Goal: Task Accomplishment & Management: Complete application form

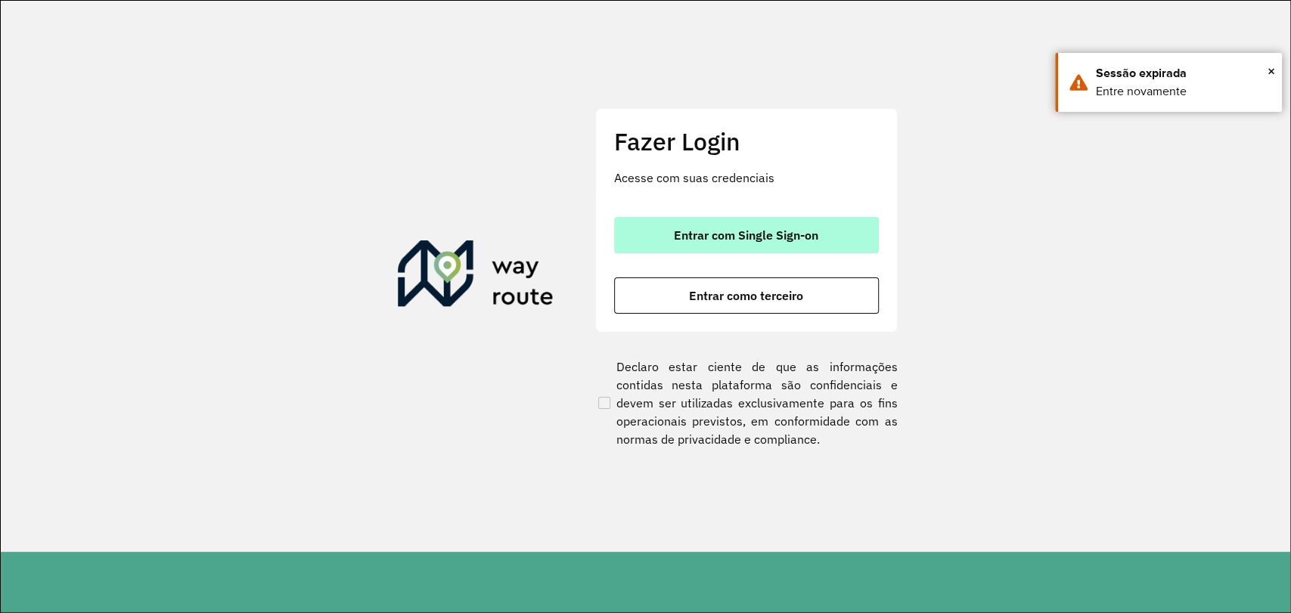
click at [729, 230] on span "Entrar com Single Sign-on" at bounding box center [746, 235] width 144 height 12
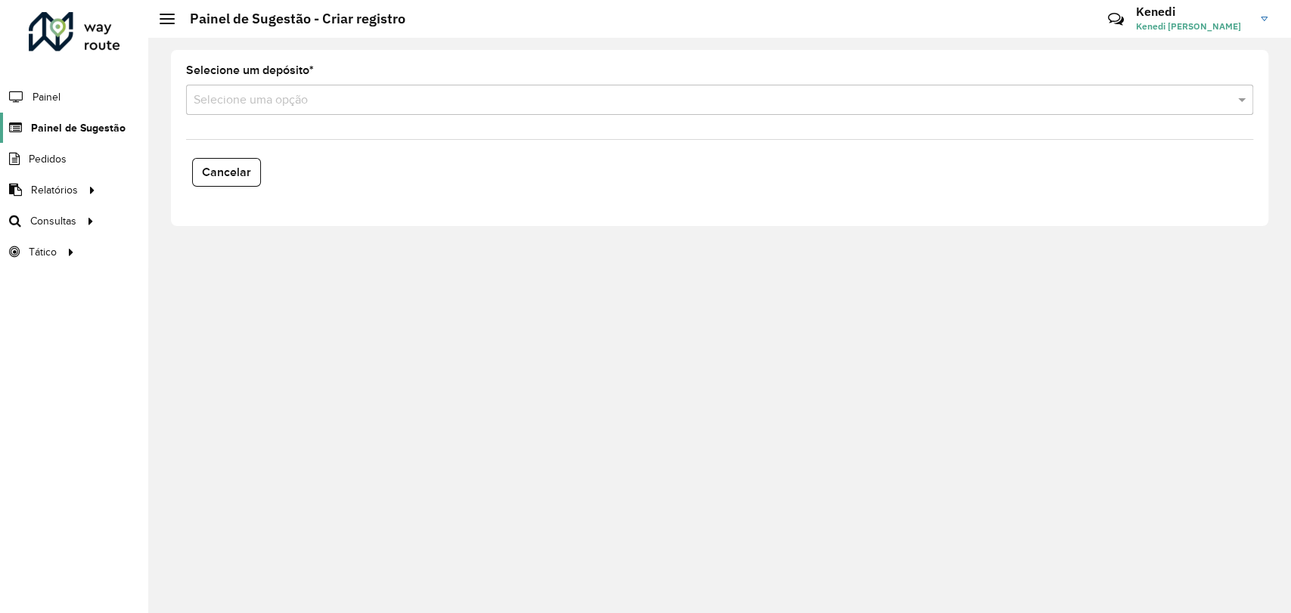
click at [60, 132] on span "Painel de Sugestão" at bounding box center [78, 128] width 95 height 16
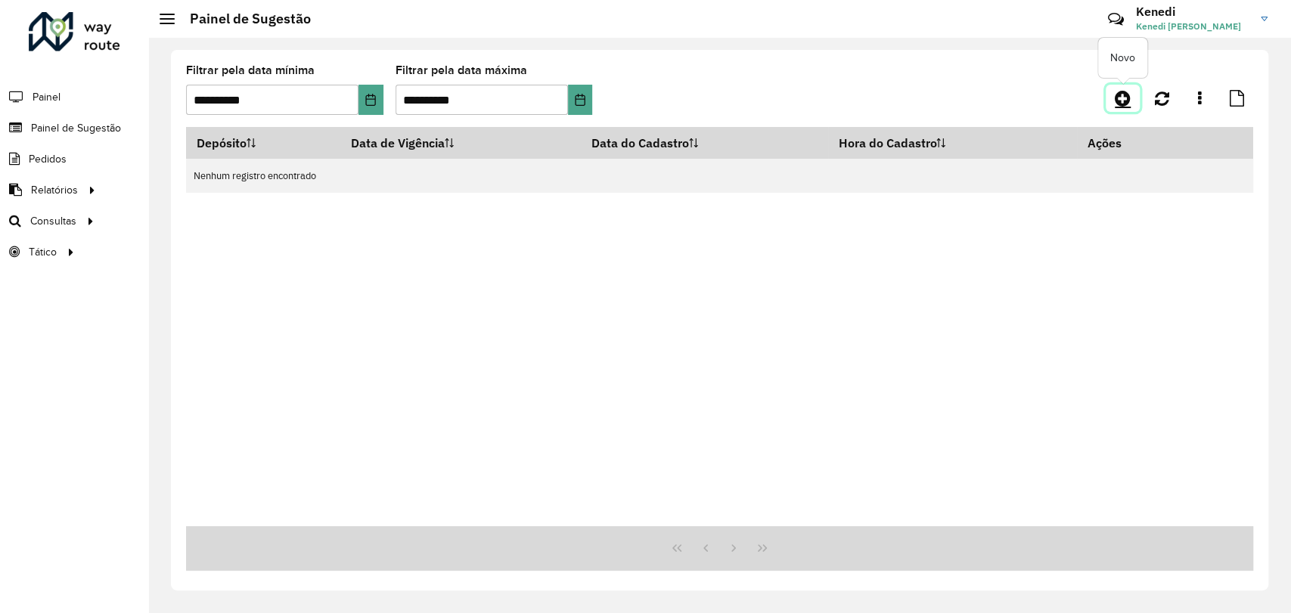
click at [1119, 98] on icon at bounding box center [1123, 98] width 16 height 18
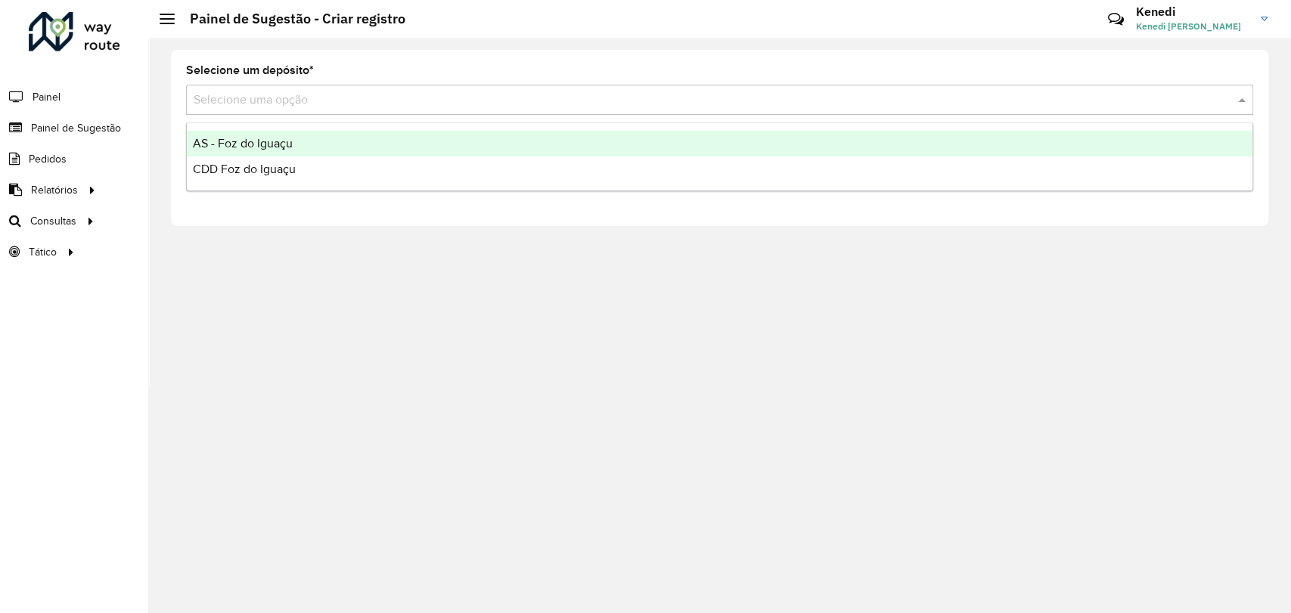
click at [491, 95] on input "text" at bounding box center [705, 100] width 1022 height 18
click at [259, 141] on span "AS - Foz do Iguaçu" at bounding box center [243, 143] width 100 height 13
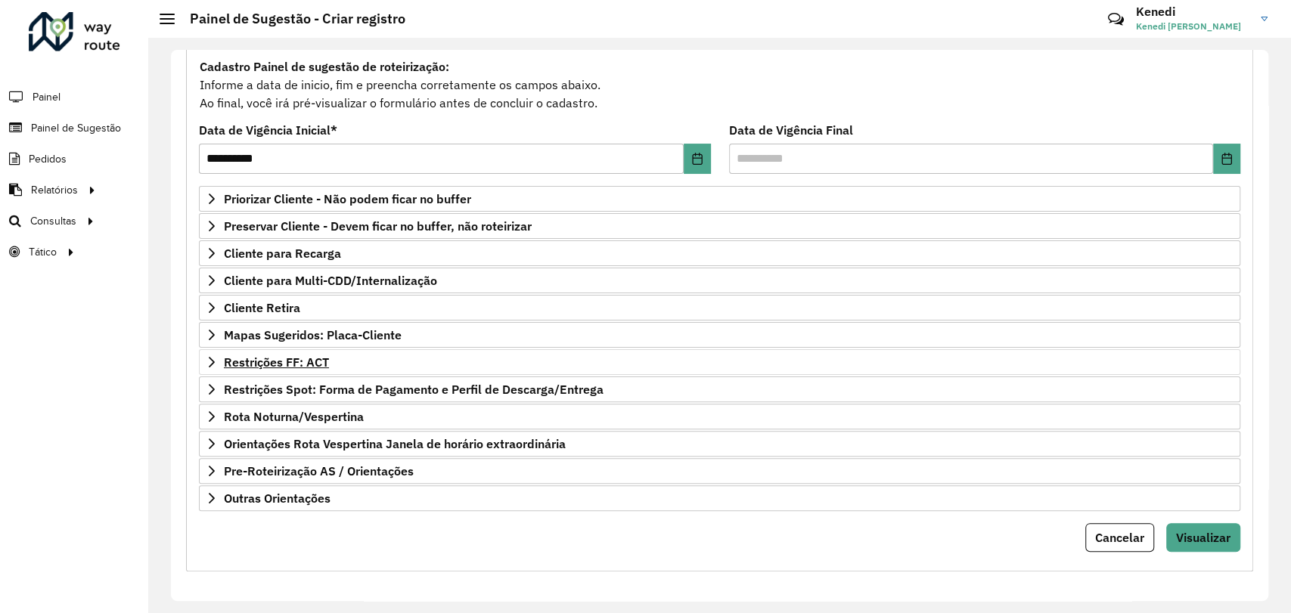
scroll to position [138, 0]
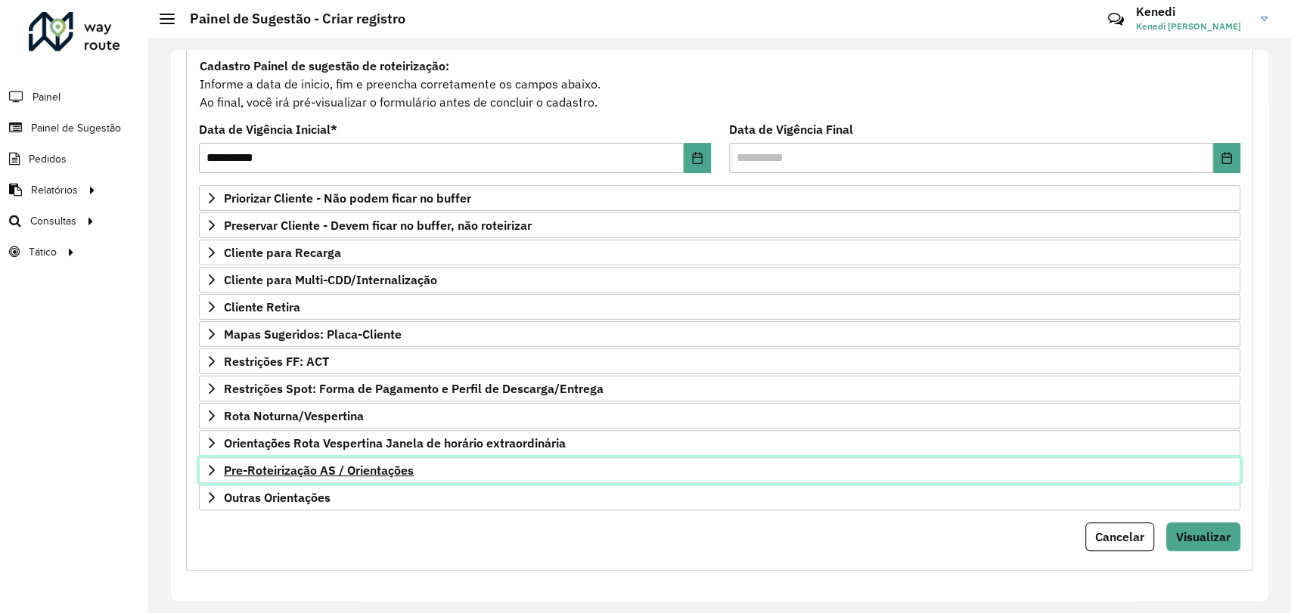
click at [207, 470] on icon at bounding box center [212, 470] width 12 height 12
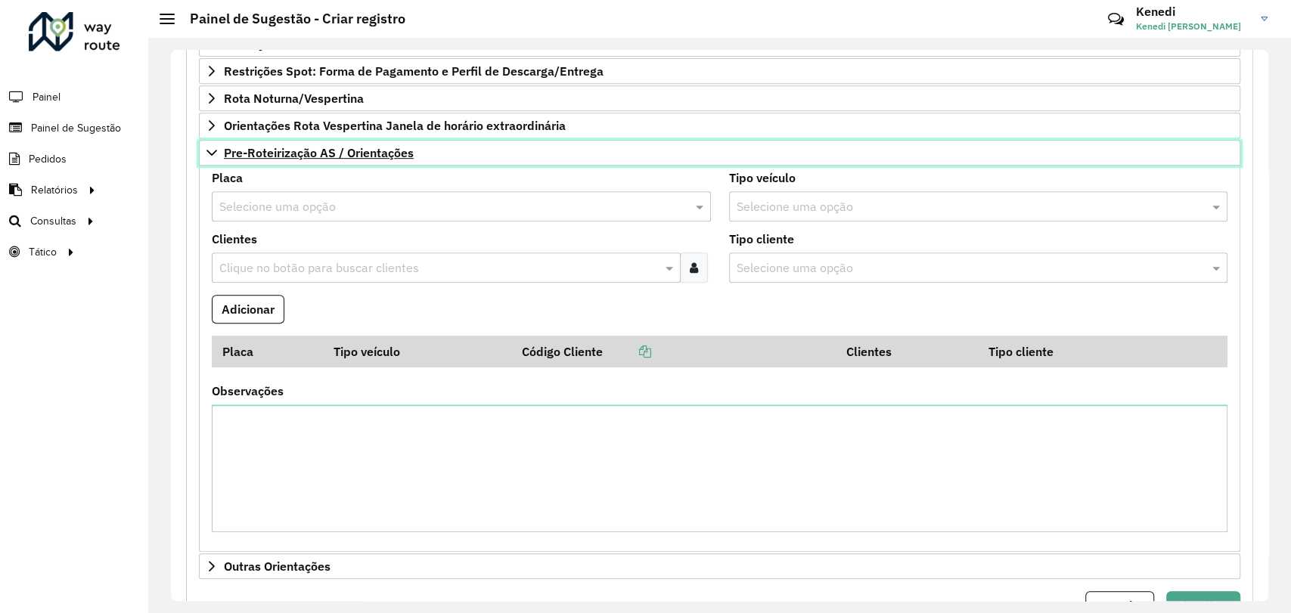
scroll to position [504, 0]
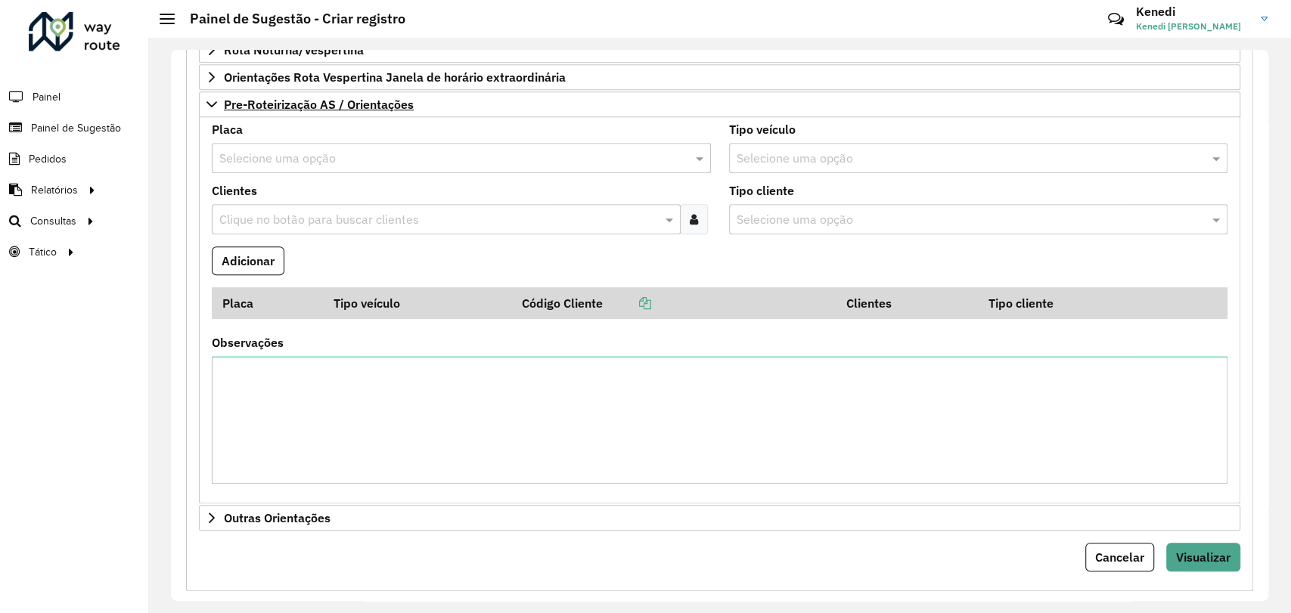
click at [313, 135] on div "Placa Selecione uma opção" at bounding box center [461, 148] width 499 height 49
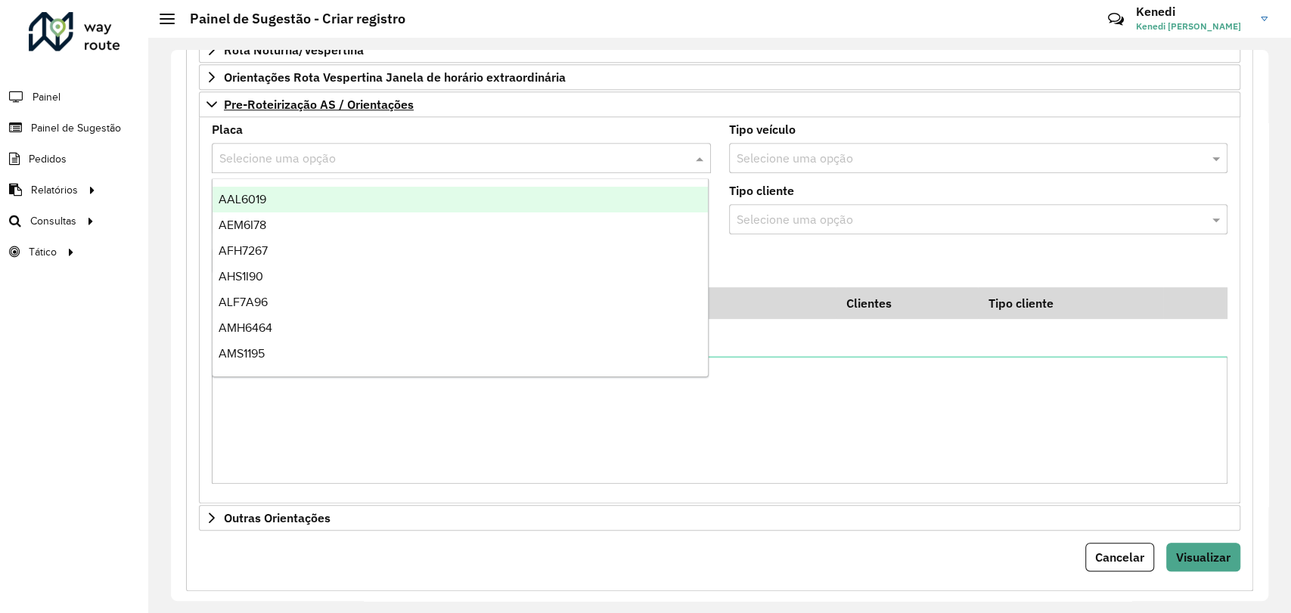
click at [307, 157] on input "text" at bounding box center [446, 159] width 454 height 18
type input "***"
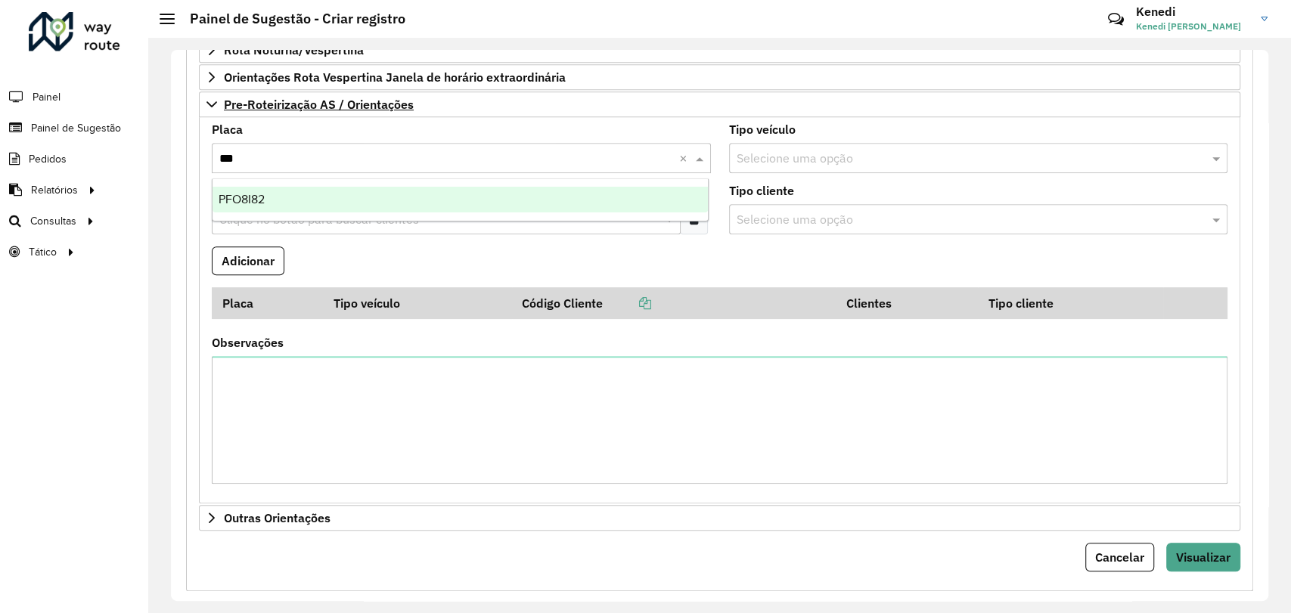
click at [303, 201] on div "PFO8I82" at bounding box center [459, 200] width 495 height 26
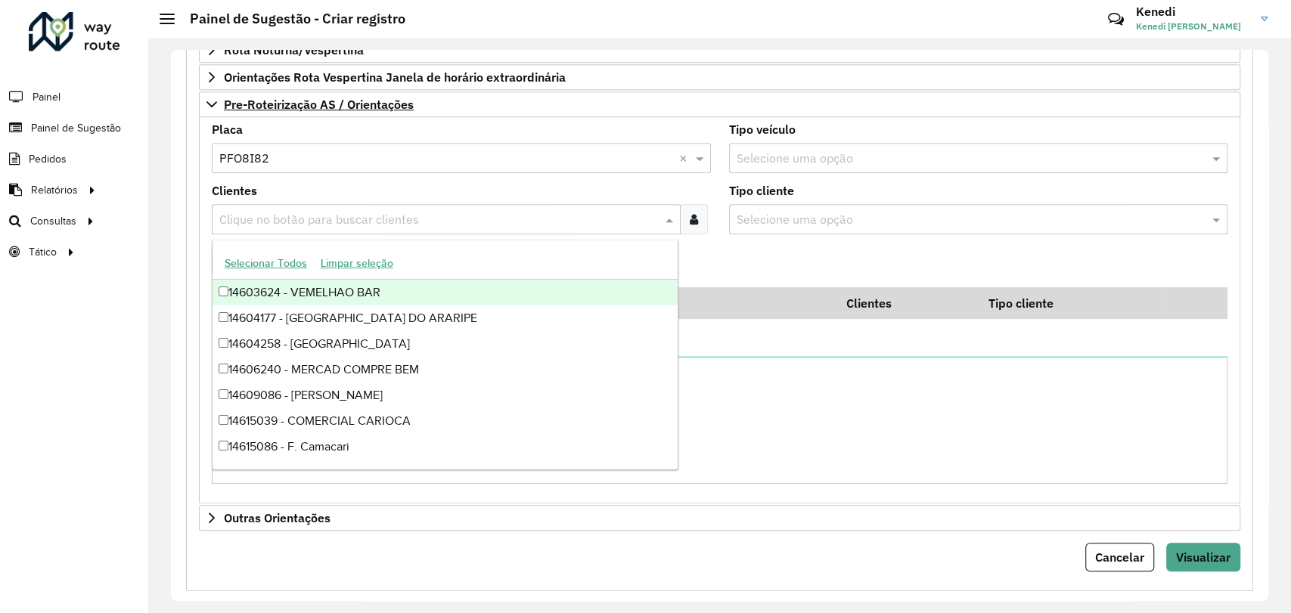
click at [296, 216] on input "text" at bounding box center [438, 220] width 446 height 18
type input "***"
click at [263, 286] on div "32900730 - SUPERMERCADOS IRANI" at bounding box center [444, 293] width 465 height 26
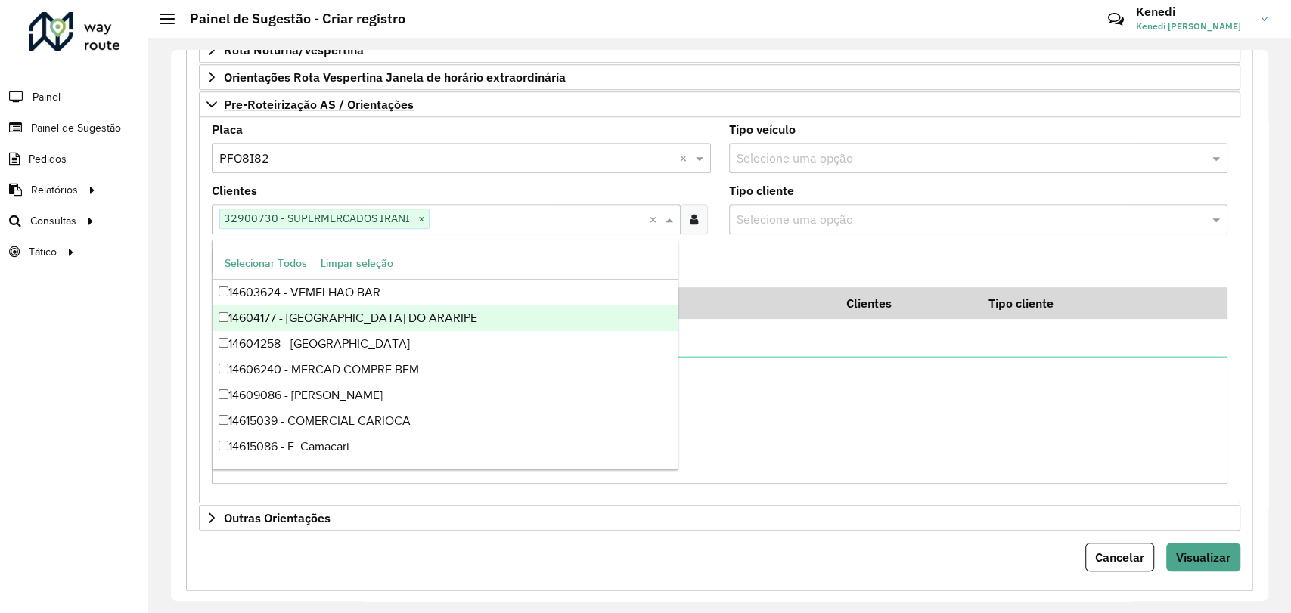
click at [810, 246] on formly-field "Adicionar" at bounding box center [720, 266] width 1034 height 41
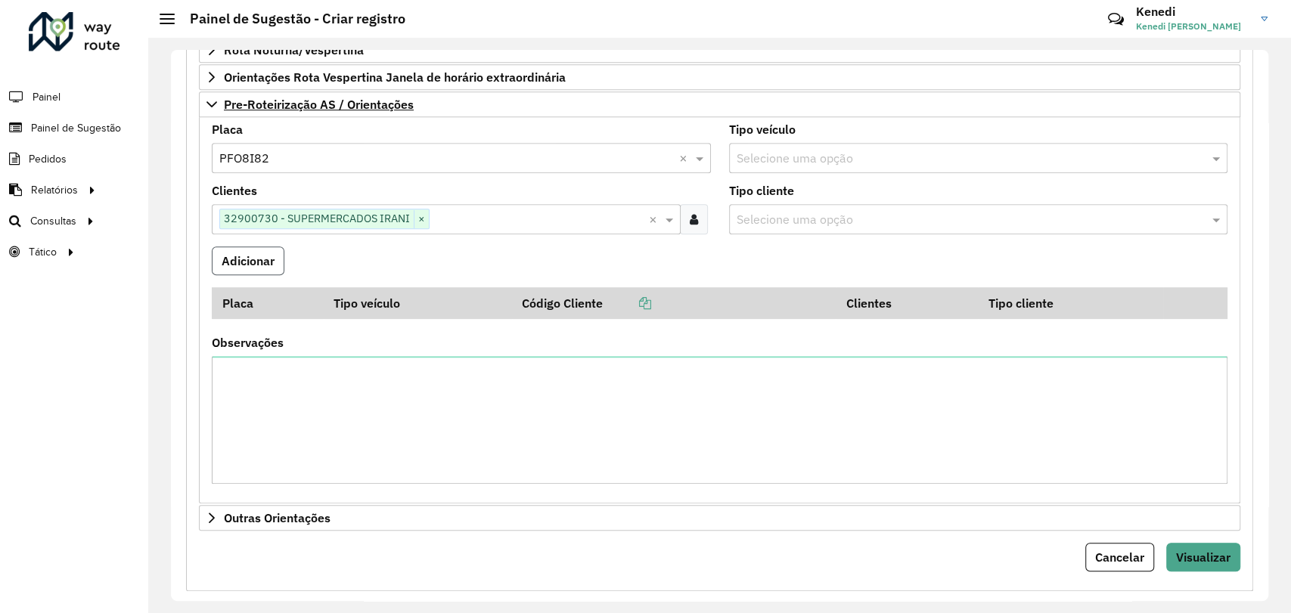
click at [267, 256] on button "Adicionar" at bounding box center [248, 260] width 73 height 29
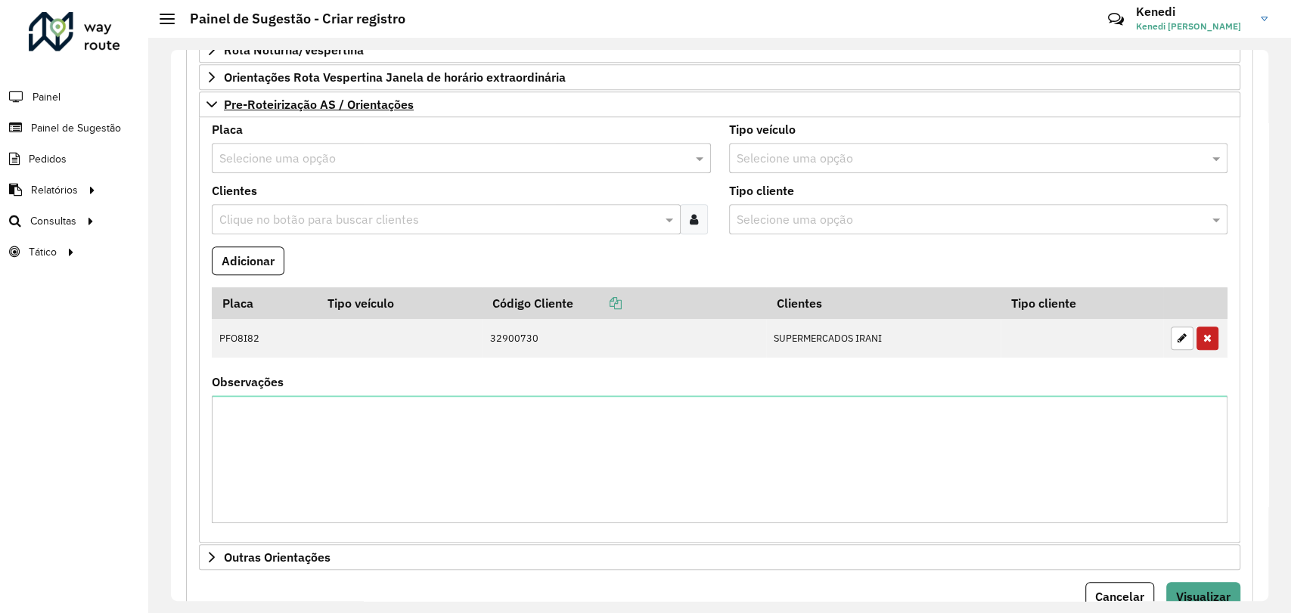
click at [272, 162] on input "text" at bounding box center [446, 159] width 454 height 18
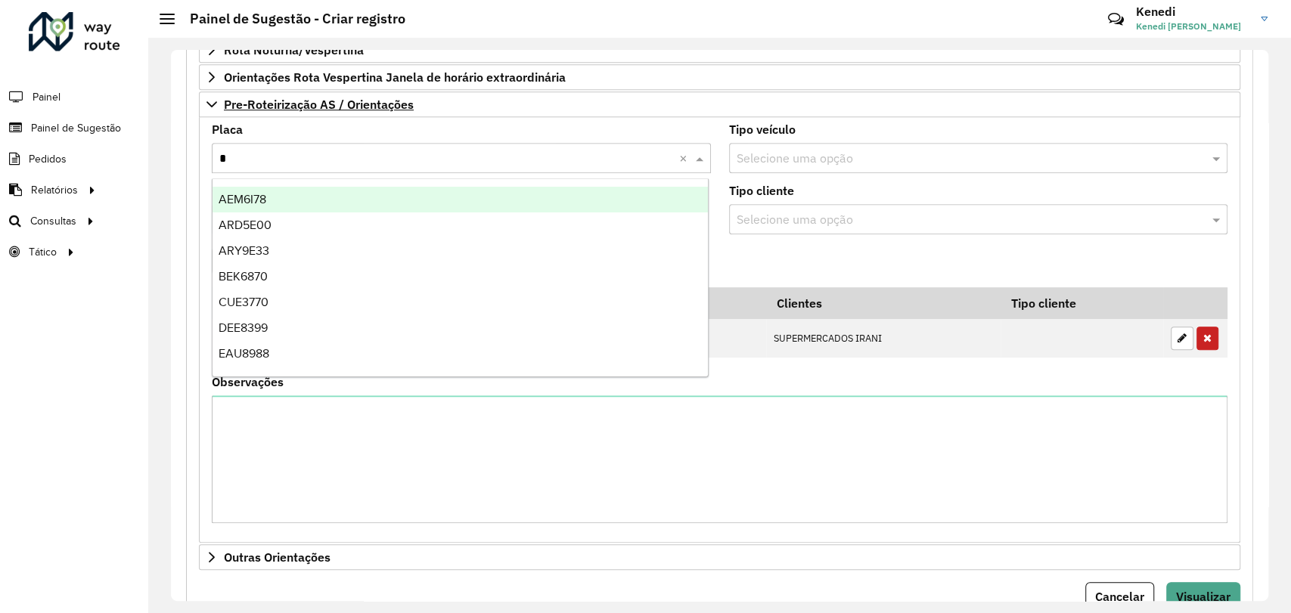
type input "**"
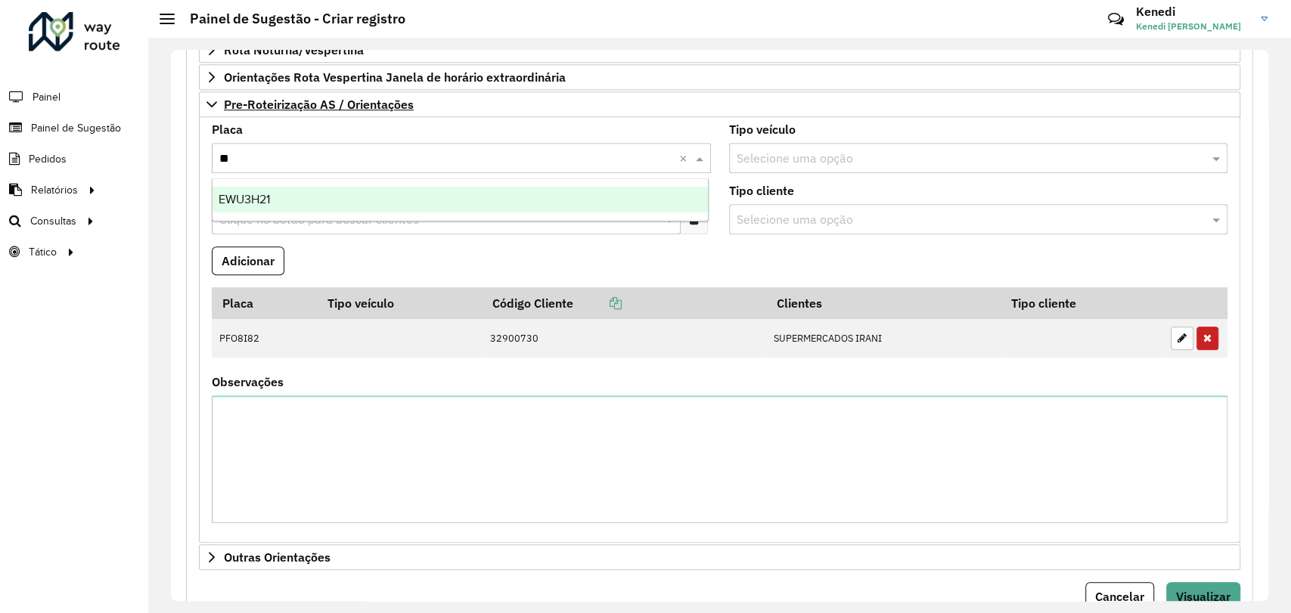
click at [252, 213] on ng-dropdown-panel "EWU3H21" at bounding box center [460, 199] width 497 height 43
click at [268, 198] on span "EWU3H21" at bounding box center [244, 199] width 51 height 13
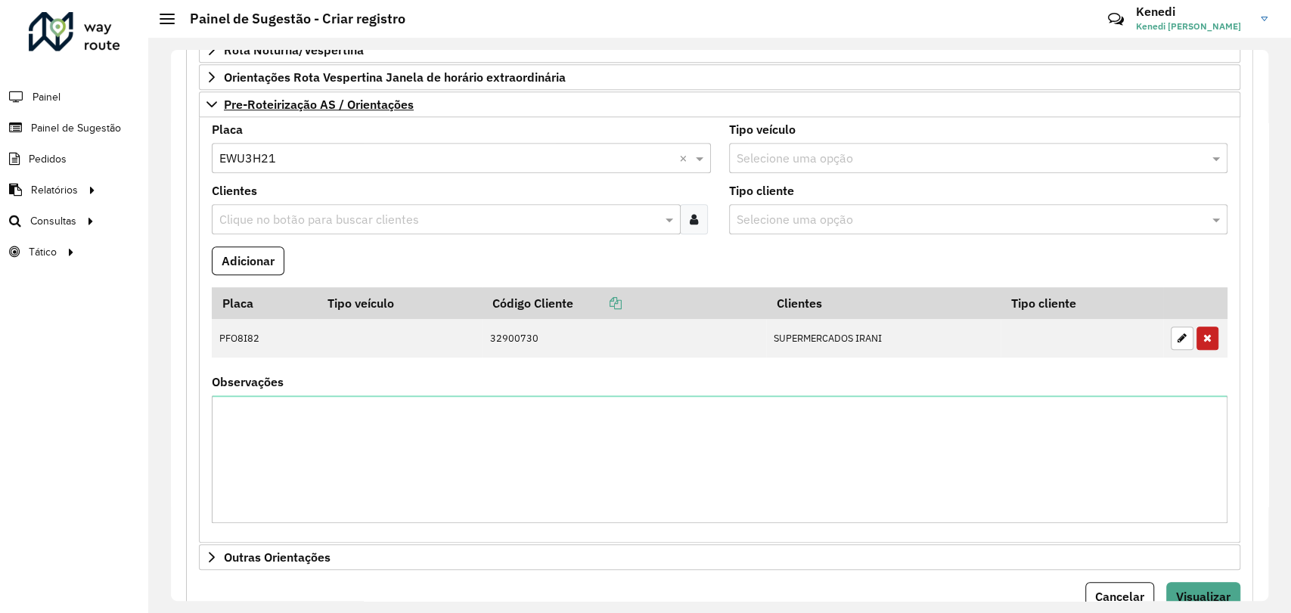
click at [260, 216] on input "text" at bounding box center [438, 220] width 446 height 18
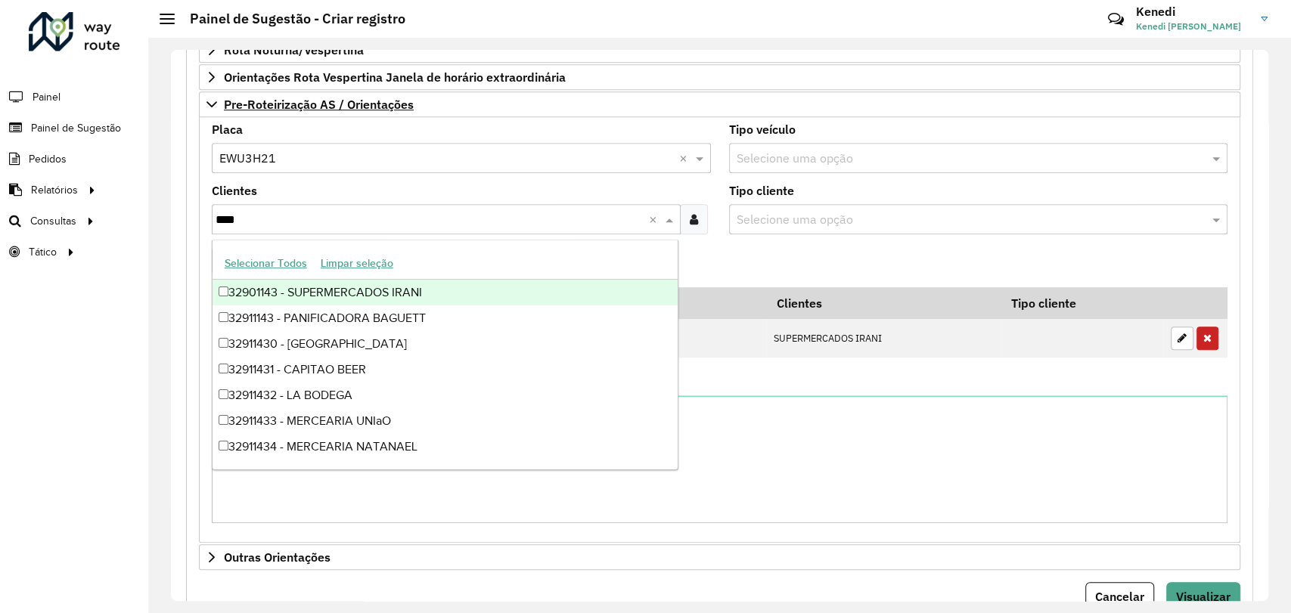
type input "****"
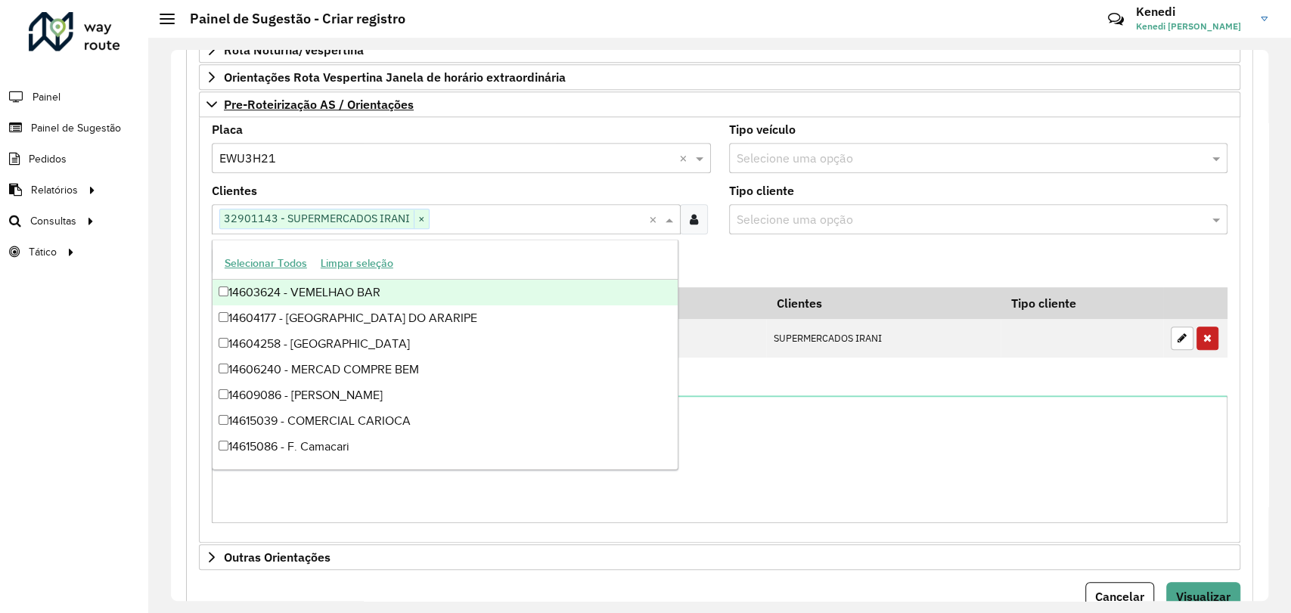
click at [764, 258] on formly-field "Adicionar" at bounding box center [720, 266] width 1034 height 41
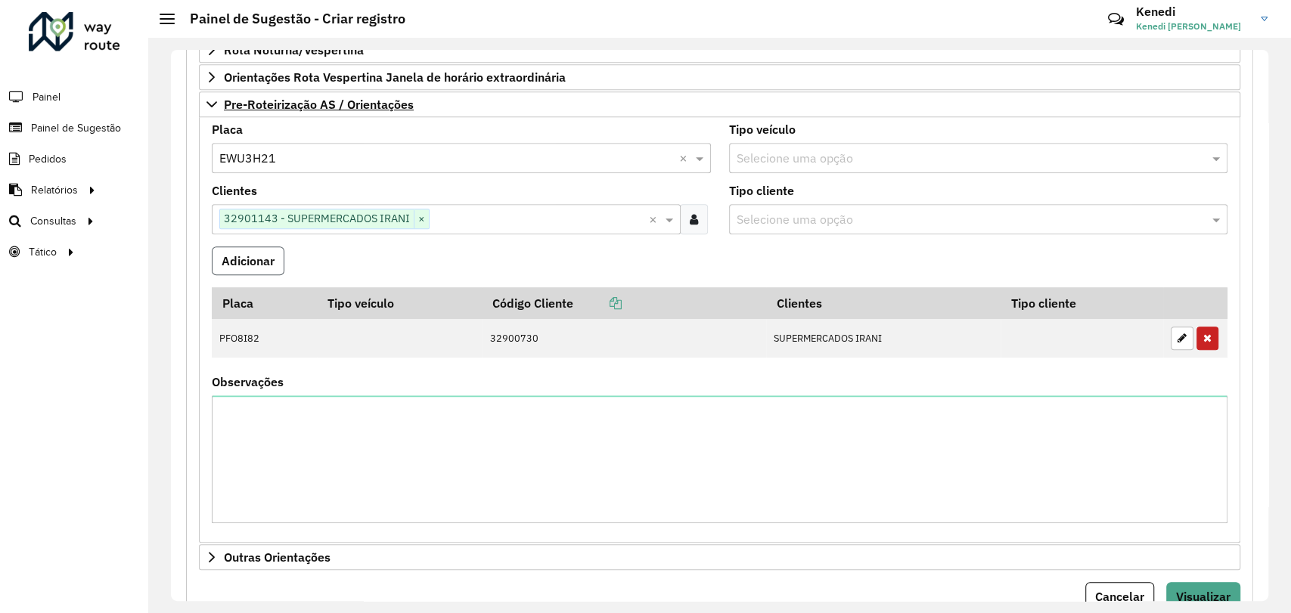
click at [277, 252] on button "Adicionar" at bounding box center [248, 260] width 73 height 29
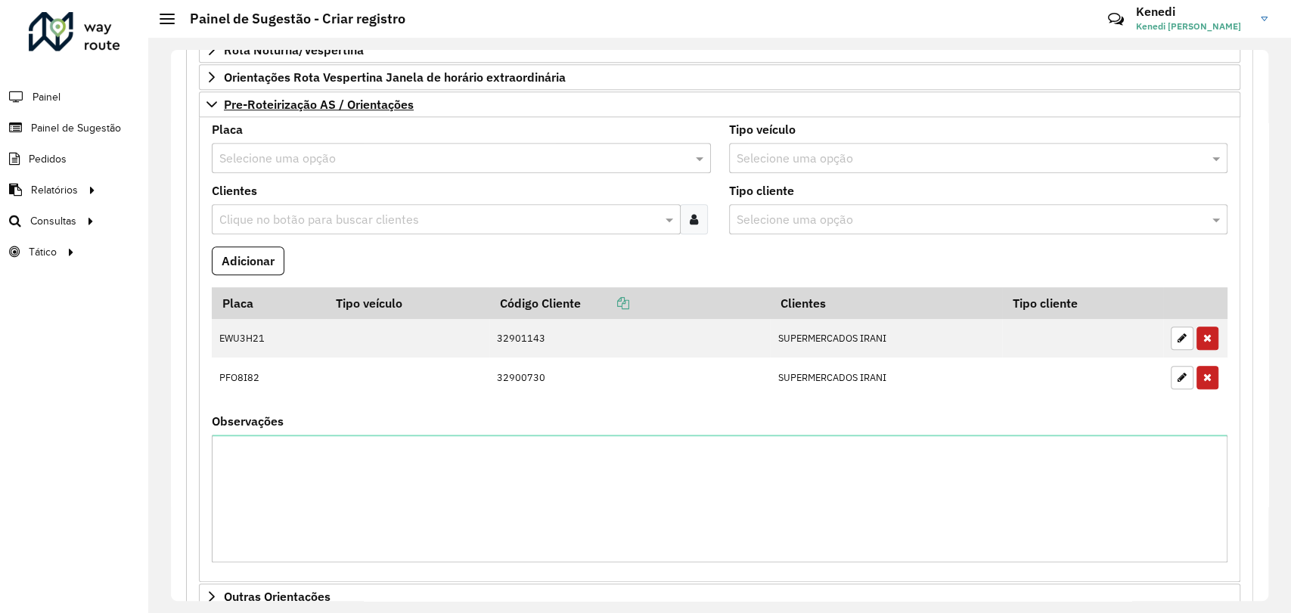
click at [308, 153] on input "text" at bounding box center [446, 159] width 454 height 18
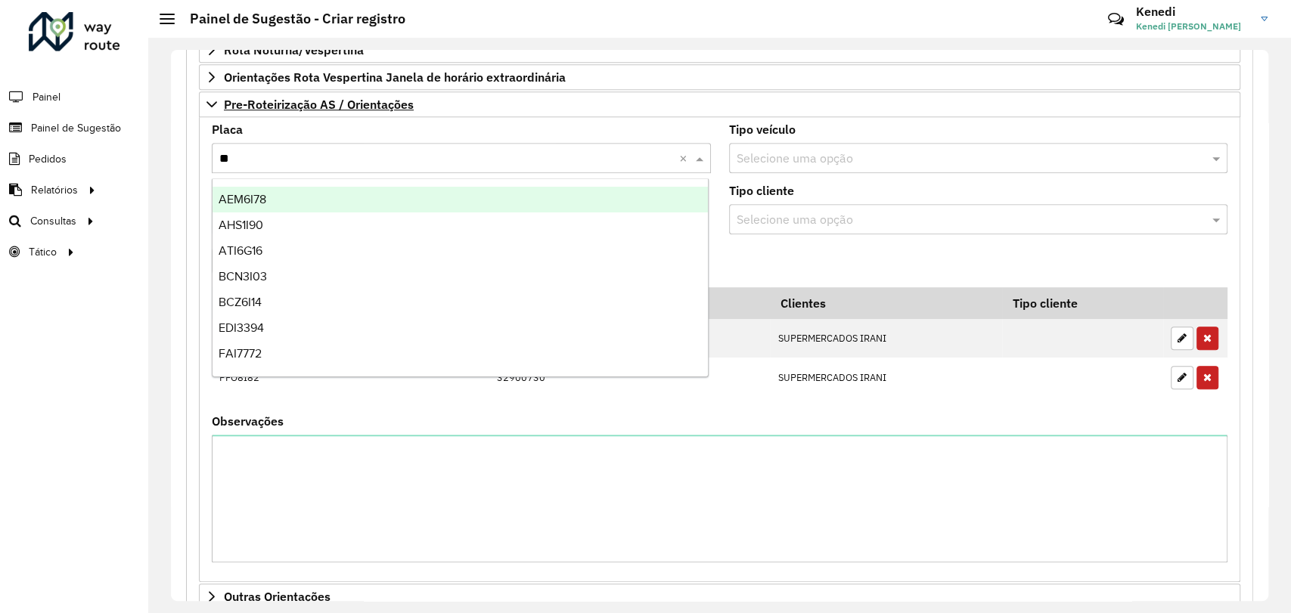
type input "***"
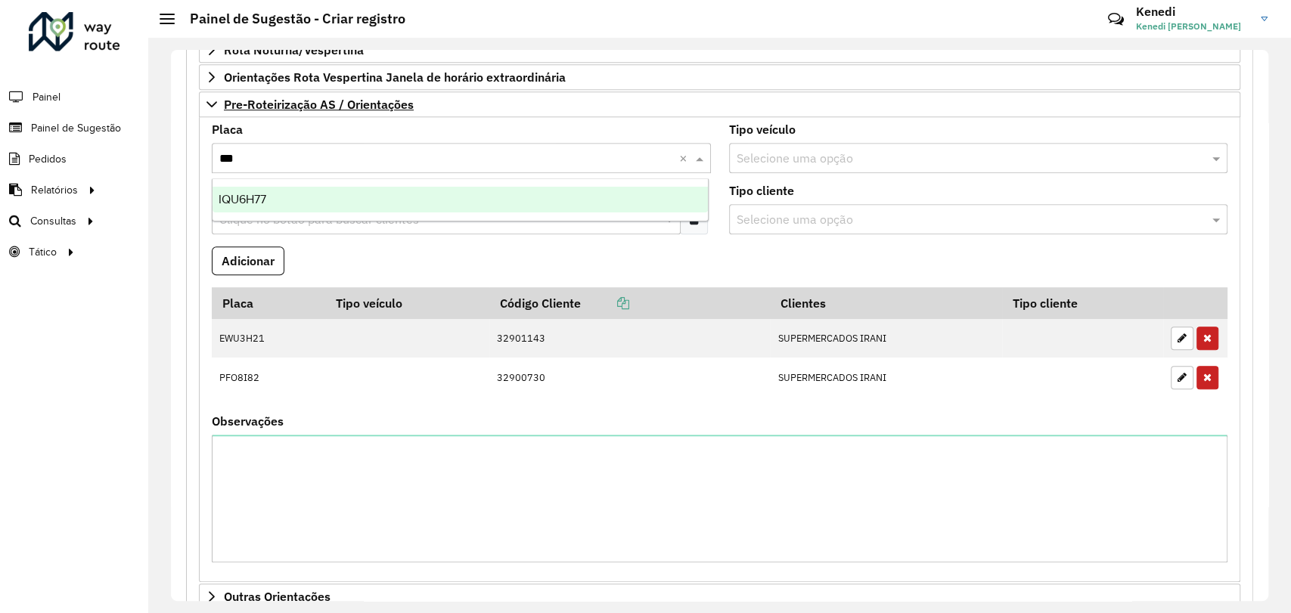
click at [284, 193] on div "IQU6H77" at bounding box center [459, 200] width 495 height 26
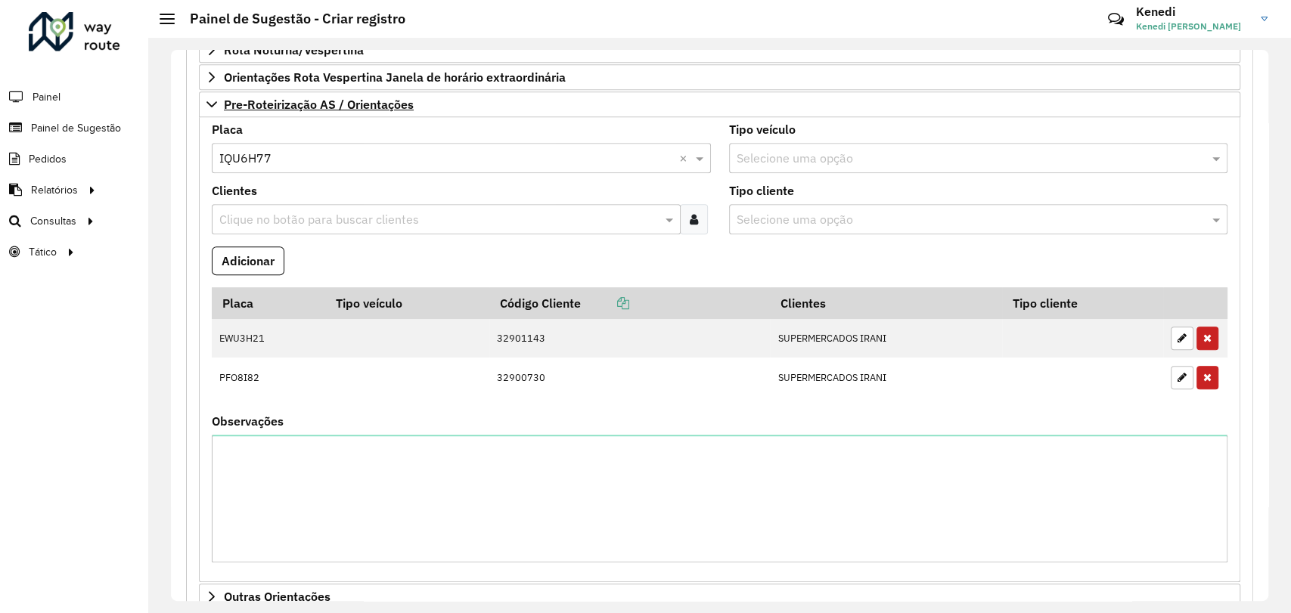
click at [296, 220] on input "text" at bounding box center [438, 220] width 446 height 18
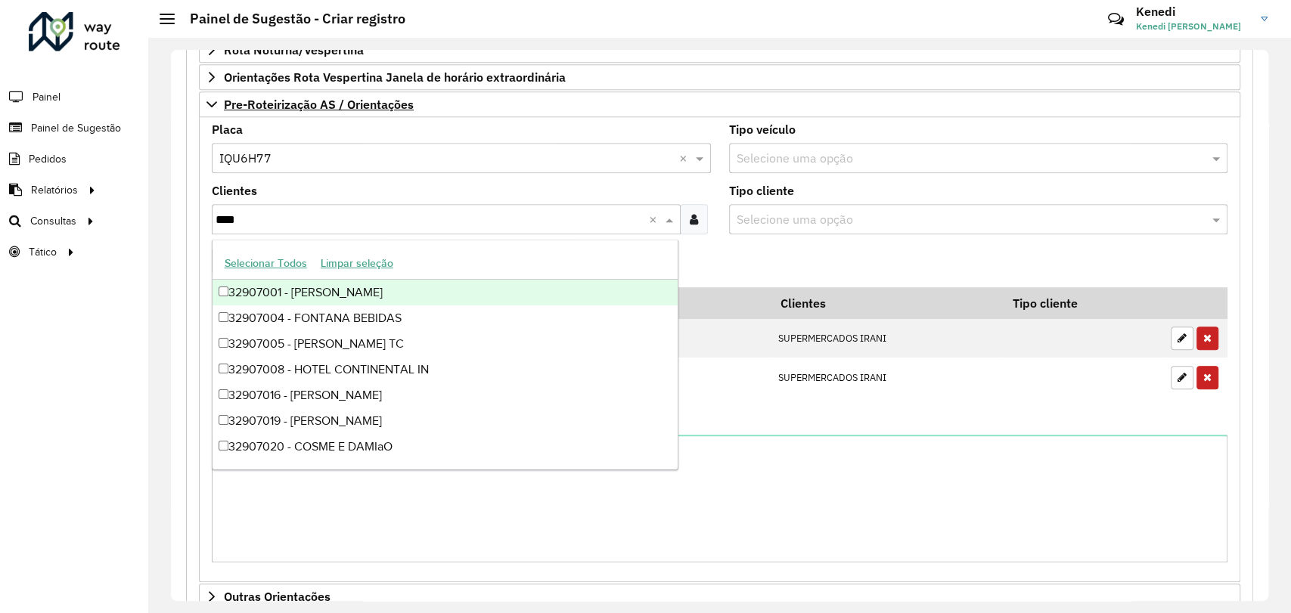
click at [219, 219] on input "****" at bounding box center [431, 220] width 433 height 18
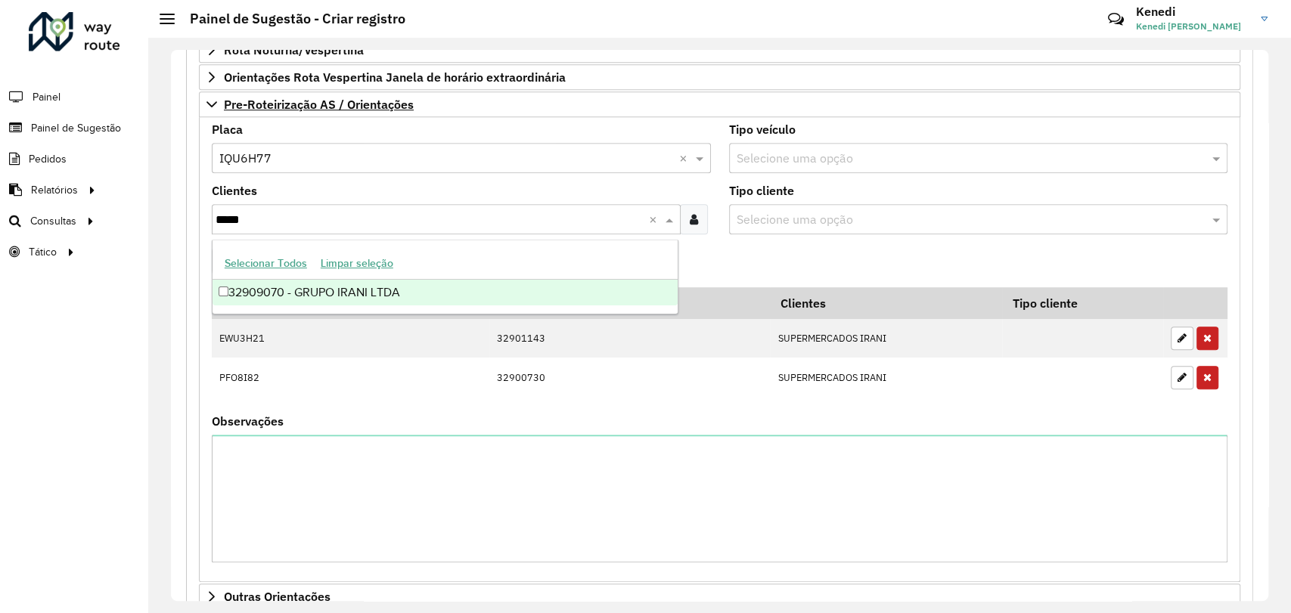
type input "*****"
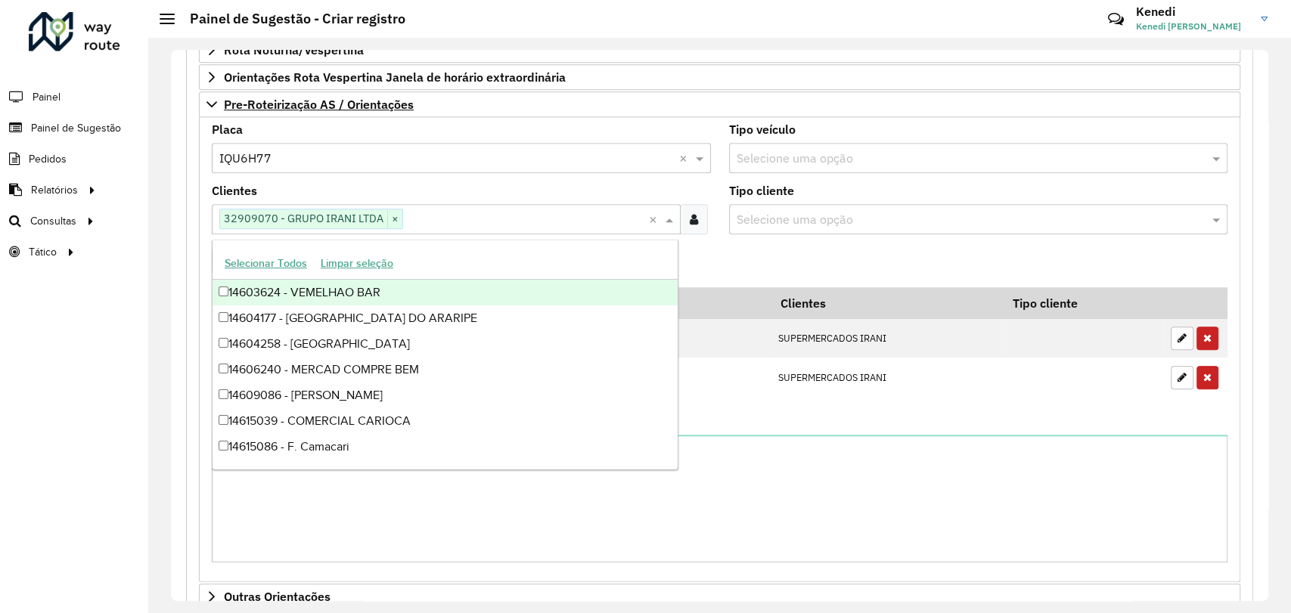
click at [724, 249] on formly-field "Adicionar" at bounding box center [720, 266] width 1034 height 41
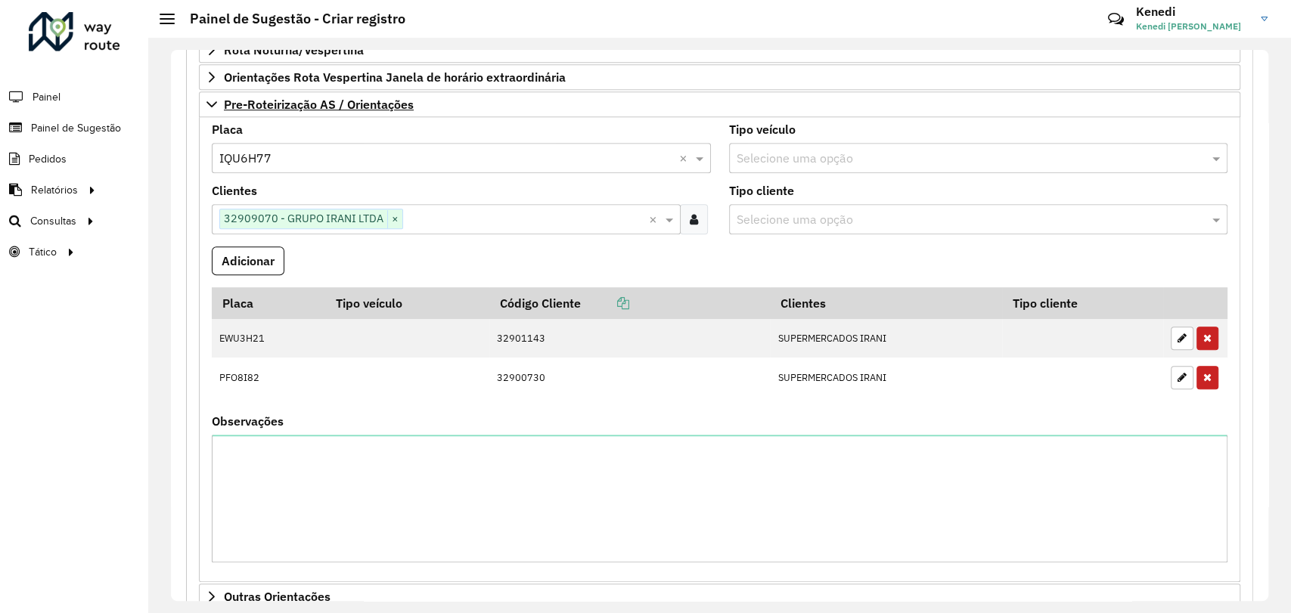
click at [264, 265] on button "Adicionar" at bounding box center [248, 260] width 73 height 29
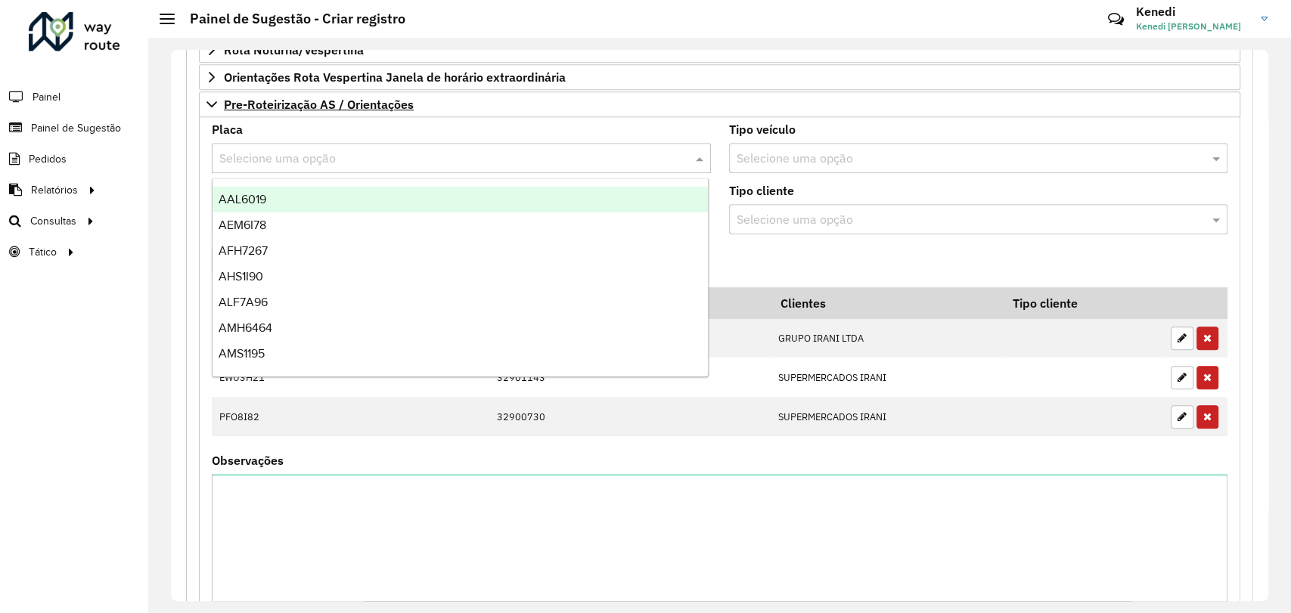
click at [286, 143] on div "Selecione uma opção" at bounding box center [461, 158] width 499 height 30
type input "***"
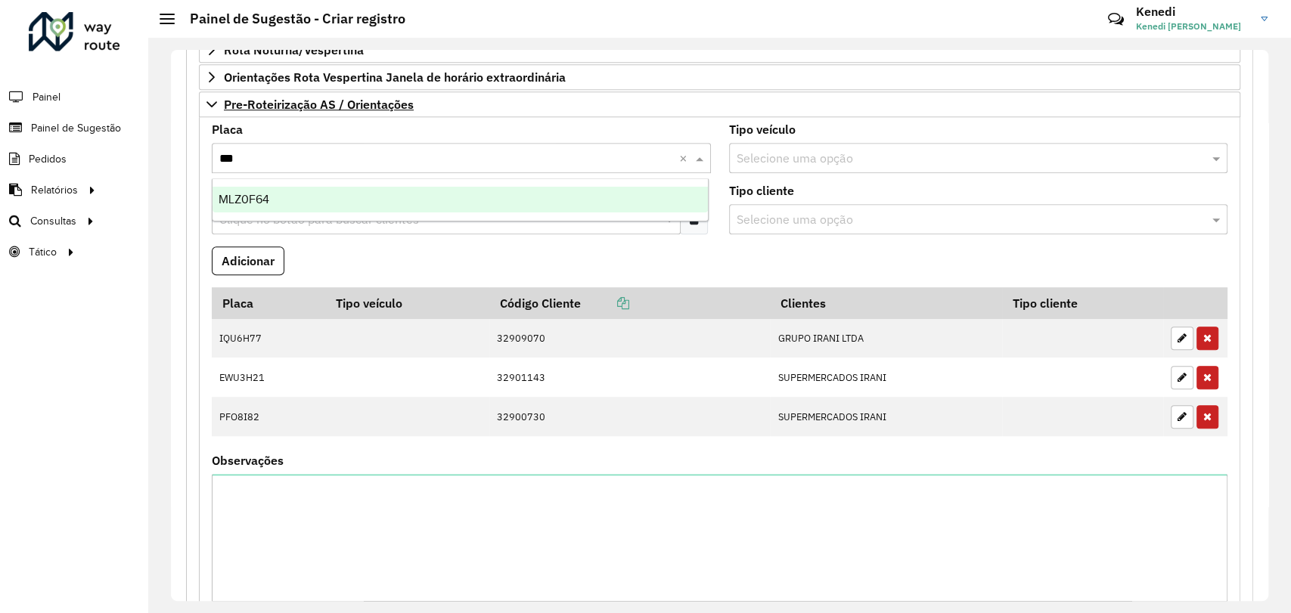
click at [264, 200] on span "MLZ0F64" at bounding box center [244, 199] width 51 height 13
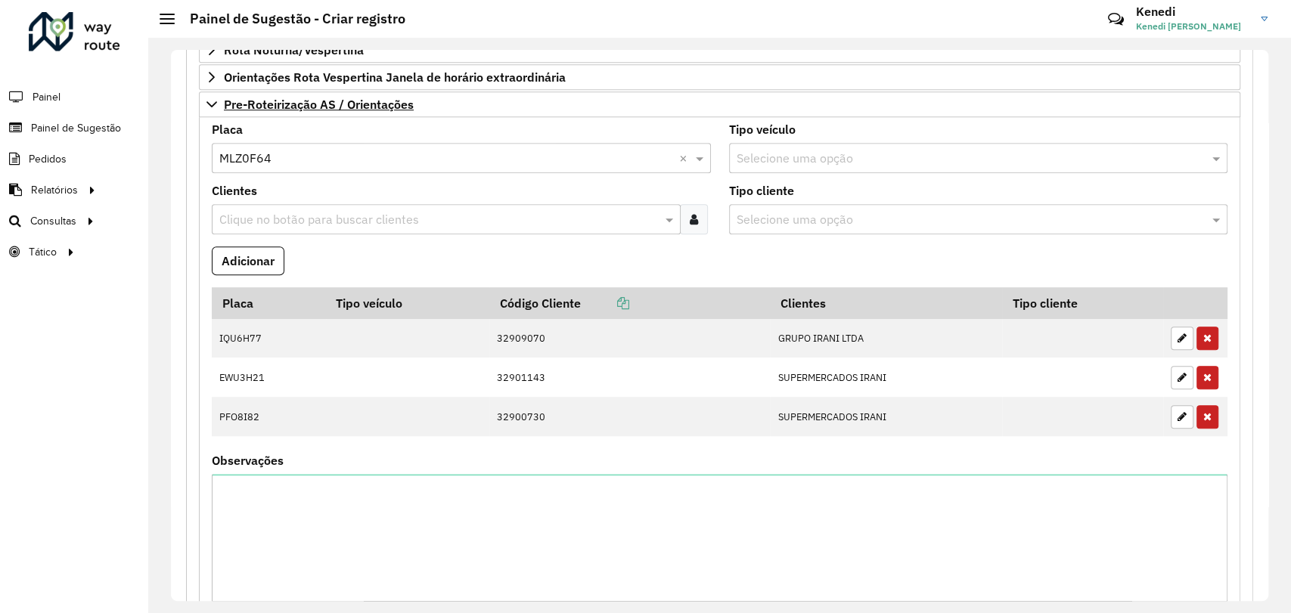
click at [264, 213] on input "text" at bounding box center [438, 220] width 446 height 18
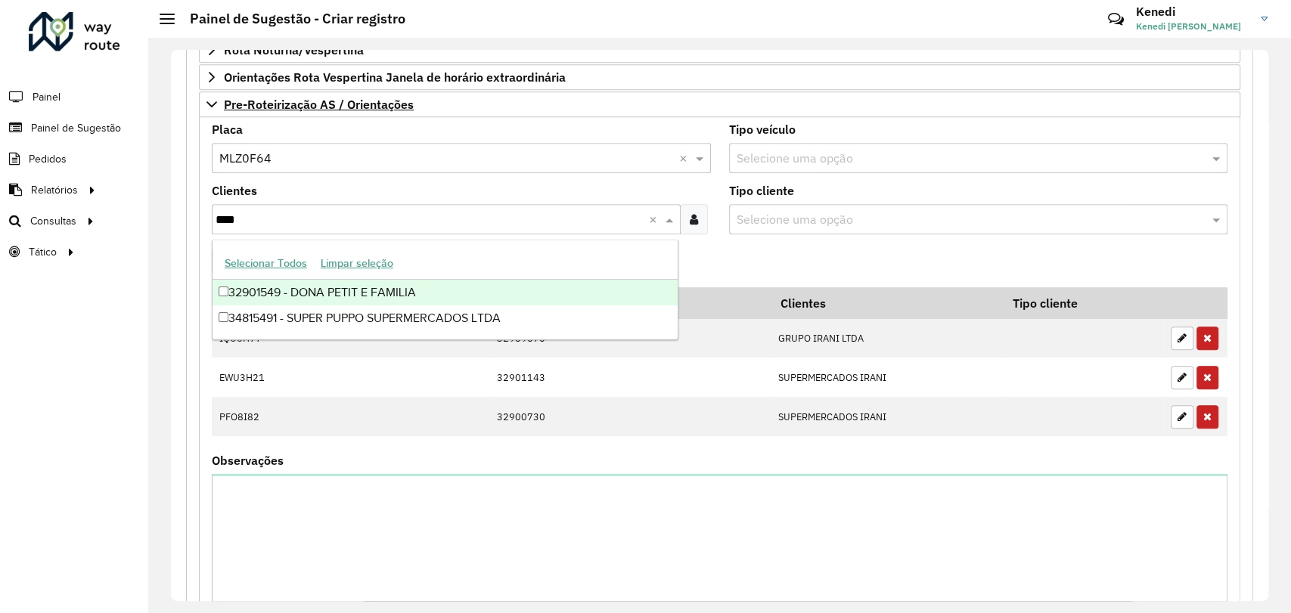
type input "*****"
click at [271, 290] on div "34815491 - SUPER PUPPO SUPERMERCADOS LTDA" at bounding box center [444, 293] width 465 height 26
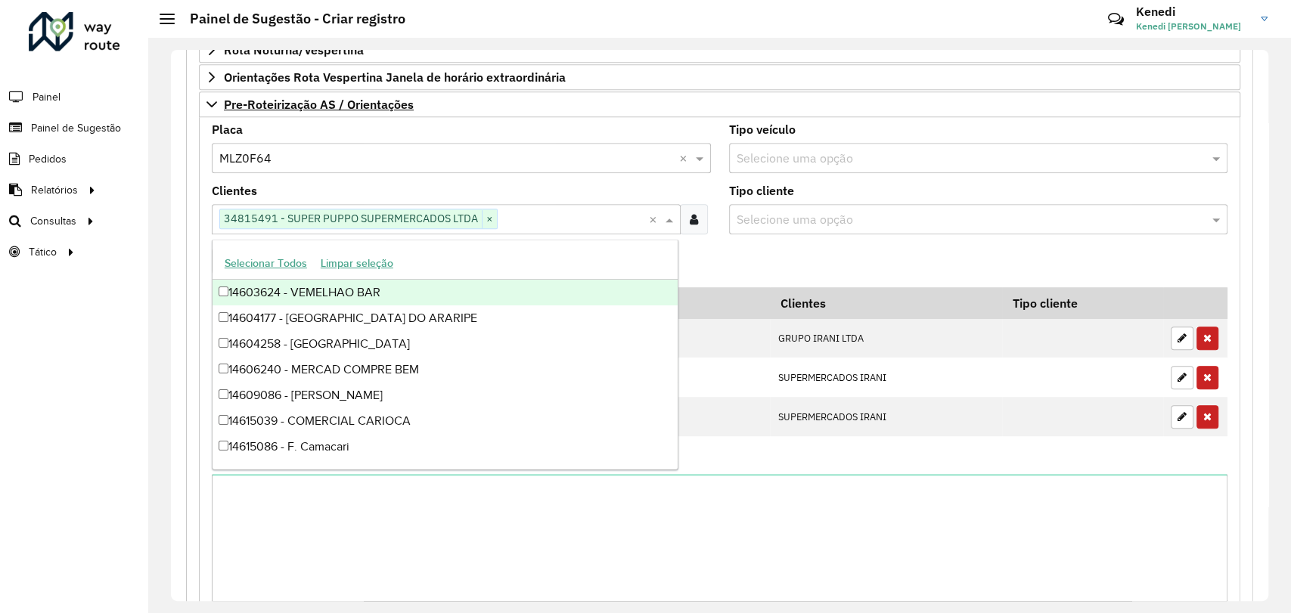
click at [762, 269] on formly-field "Adicionar" at bounding box center [720, 266] width 1034 height 41
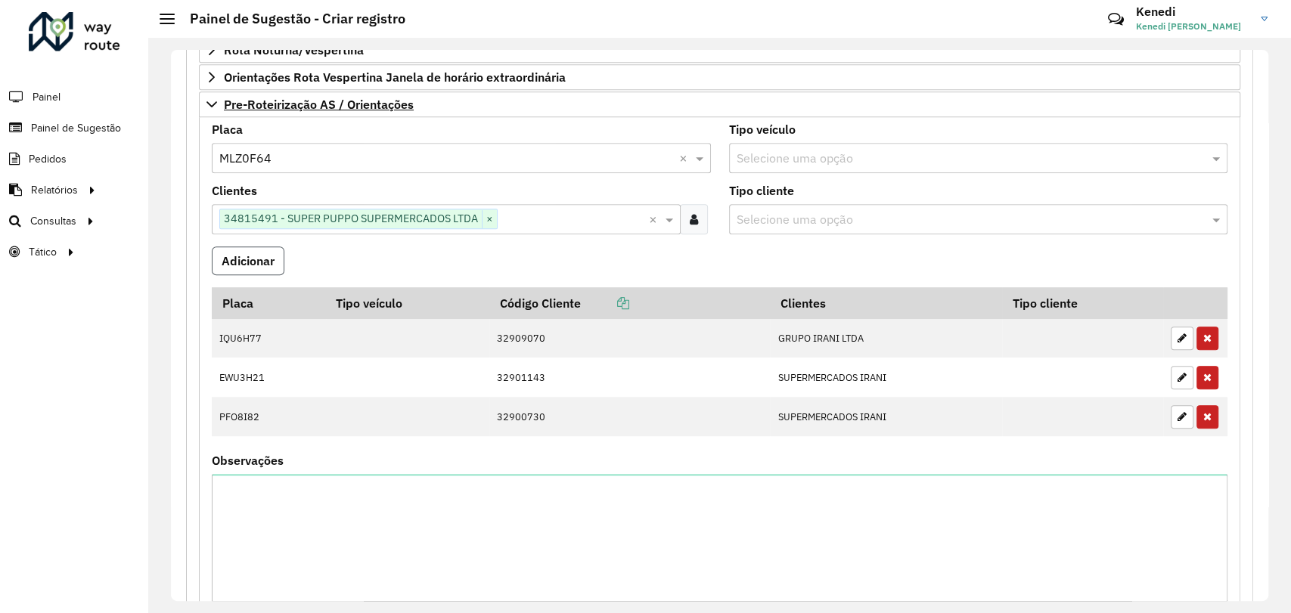
click at [268, 259] on button "Adicionar" at bounding box center [248, 260] width 73 height 29
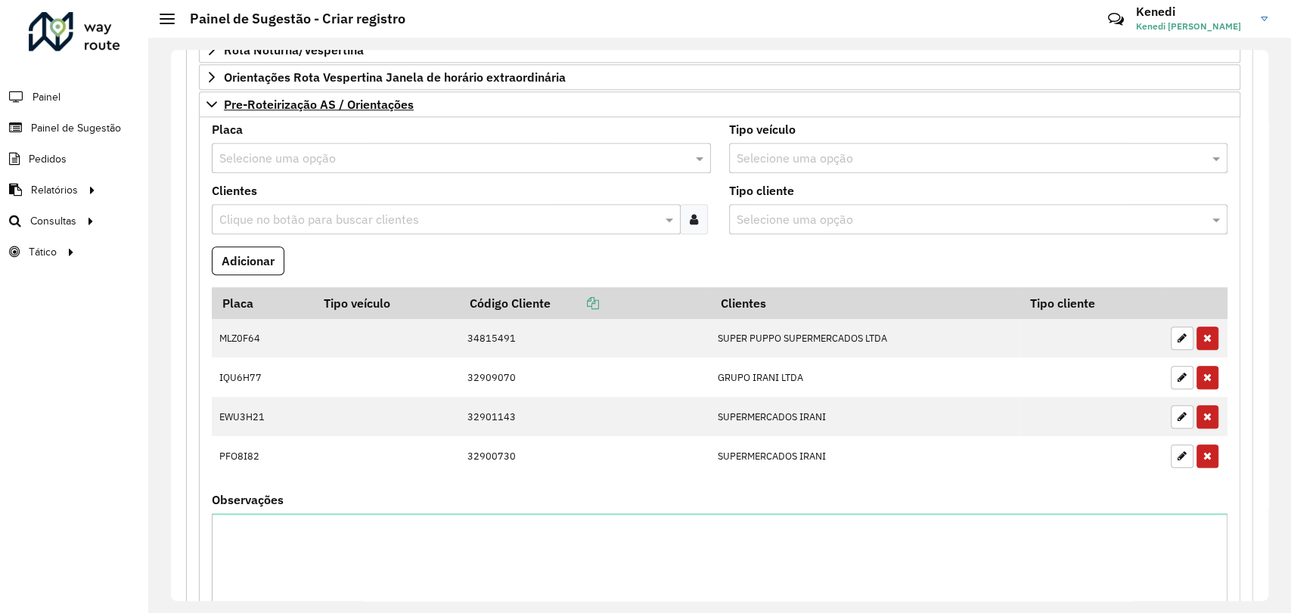
click at [299, 159] on input "text" at bounding box center [446, 159] width 454 height 18
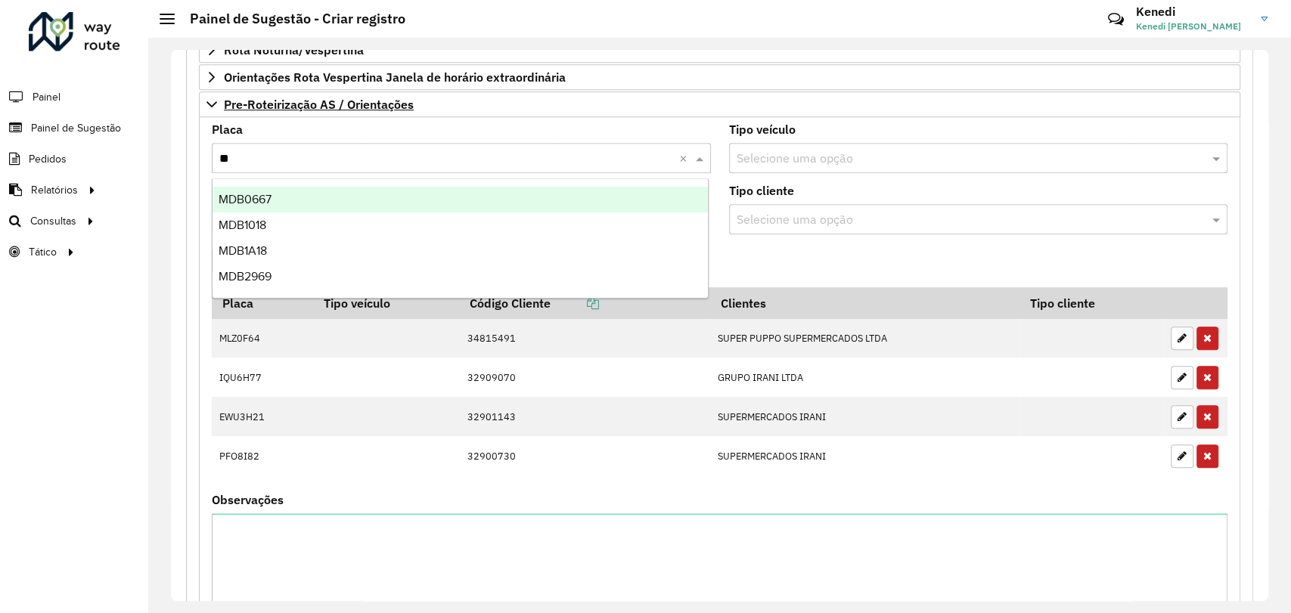
type input "***"
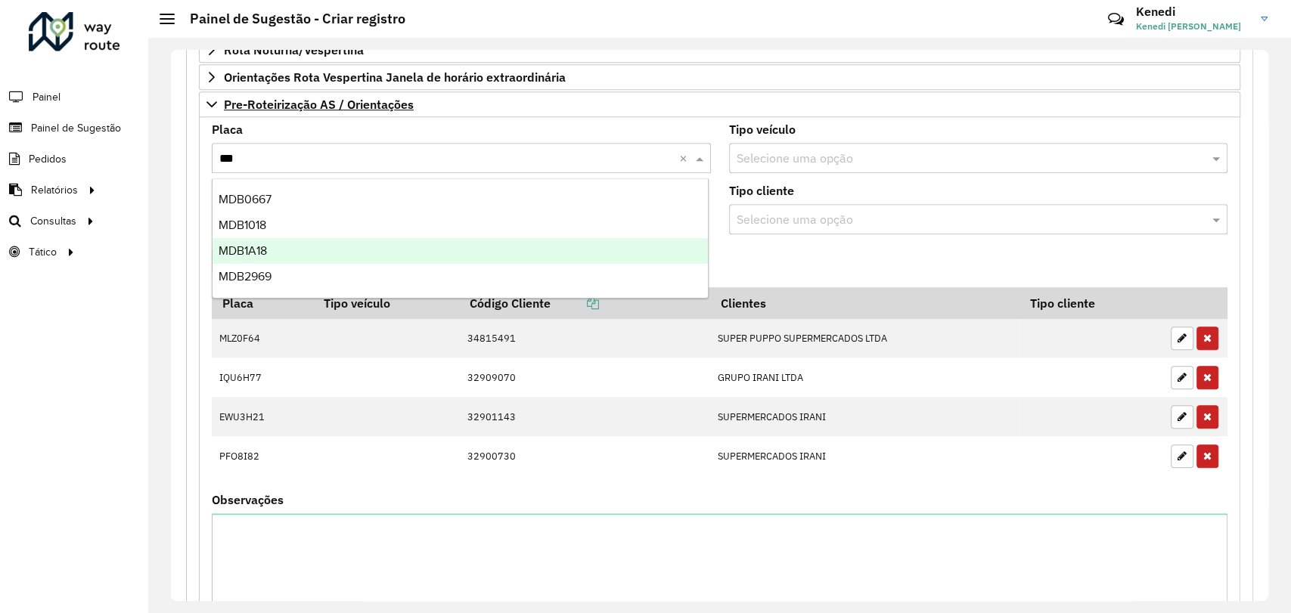
click at [259, 244] on span "MDB1A18" at bounding box center [243, 250] width 48 height 13
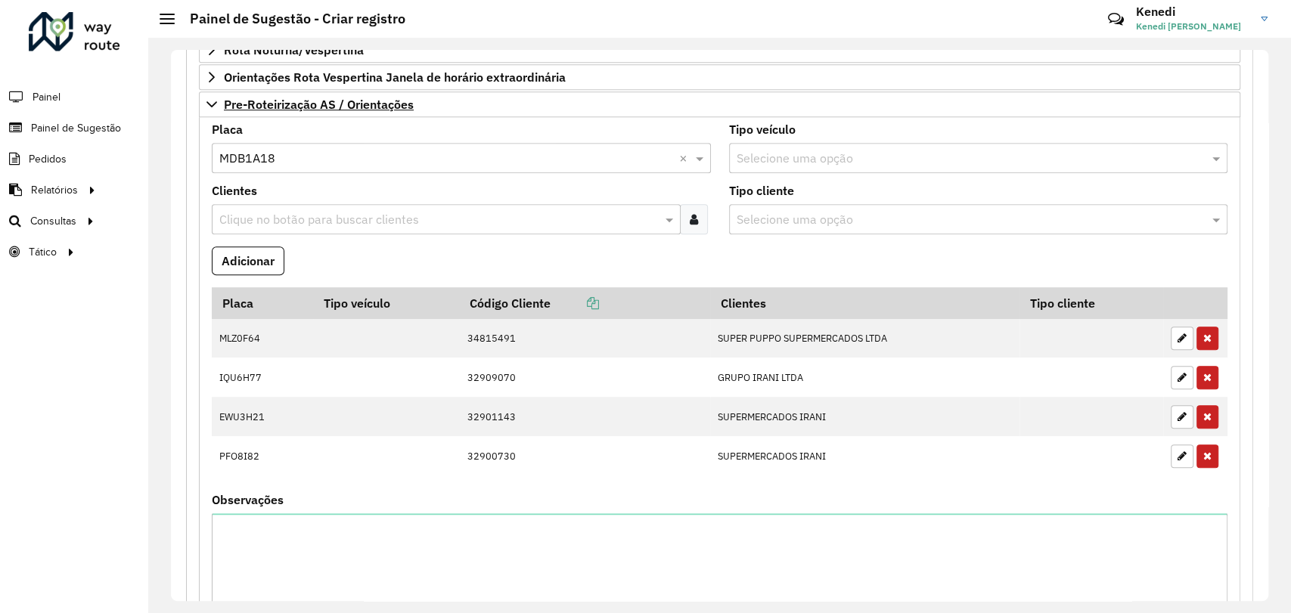
click at [278, 225] on input "text" at bounding box center [438, 220] width 446 height 18
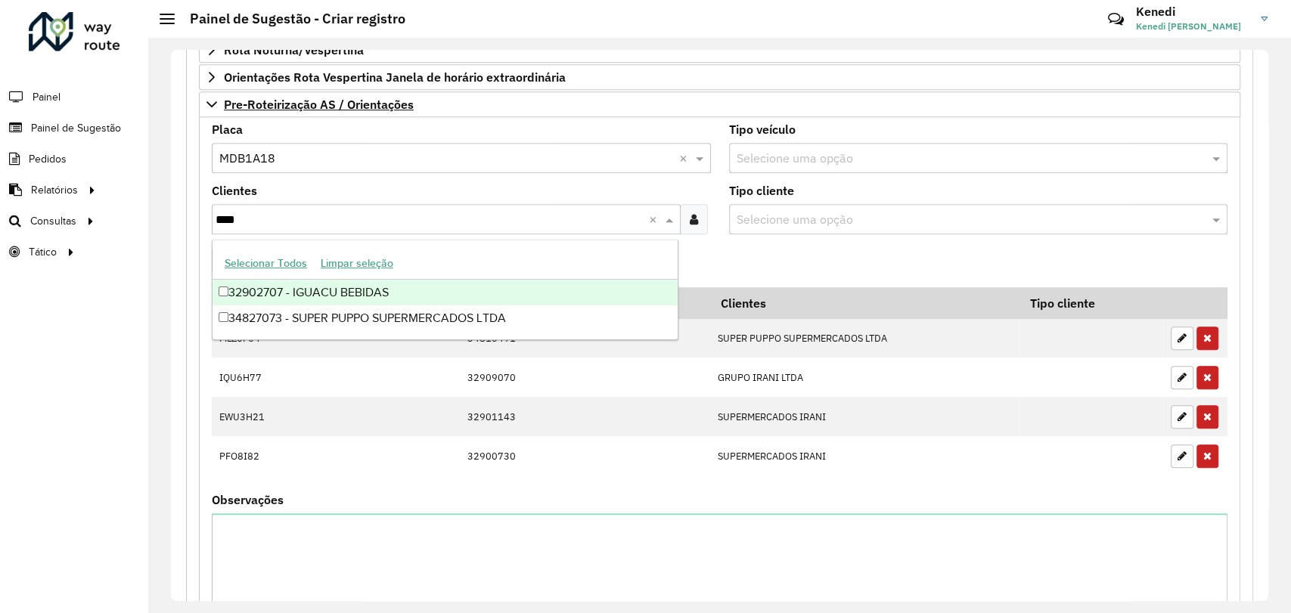
type input "*****"
click at [248, 293] on div "34827073 - SUPER PUPPO SUPERMERCADOS LTDA" at bounding box center [444, 293] width 465 height 26
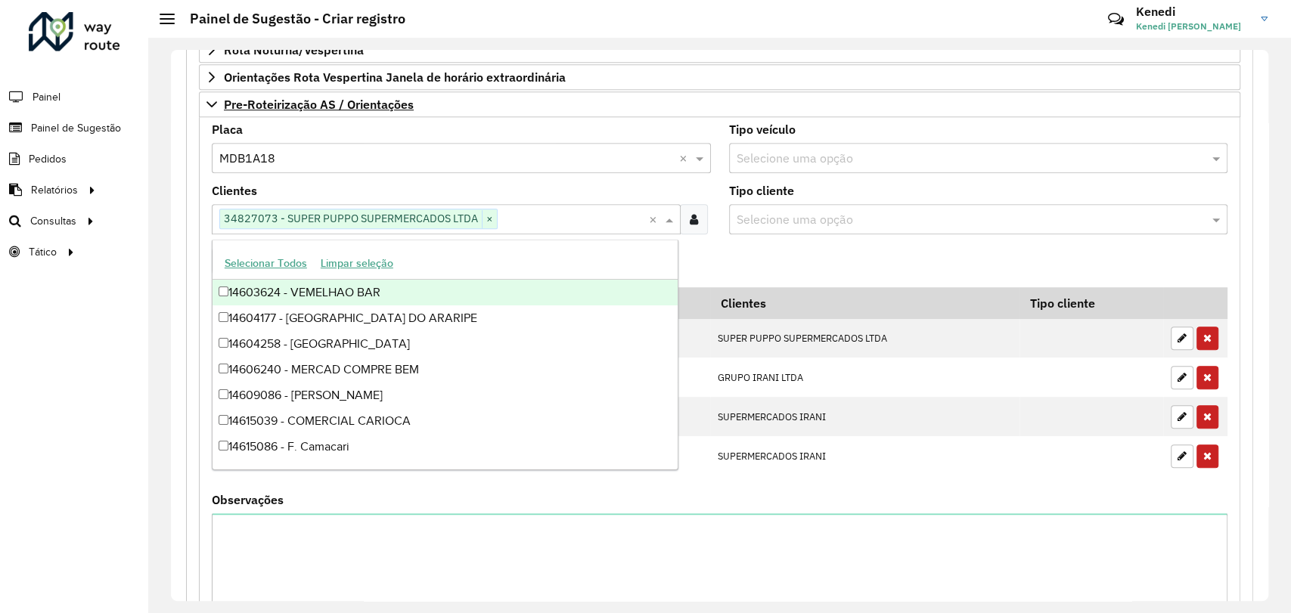
click at [726, 248] on formly-field "Adicionar" at bounding box center [720, 266] width 1034 height 41
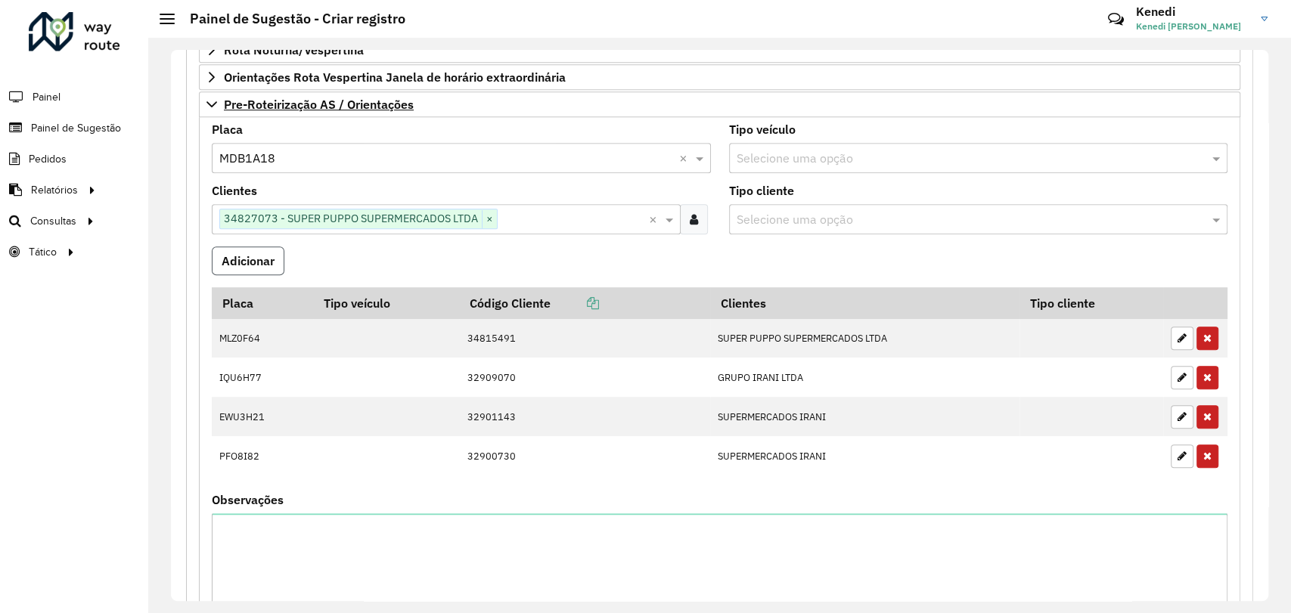
click at [265, 256] on button "Adicionar" at bounding box center [248, 260] width 73 height 29
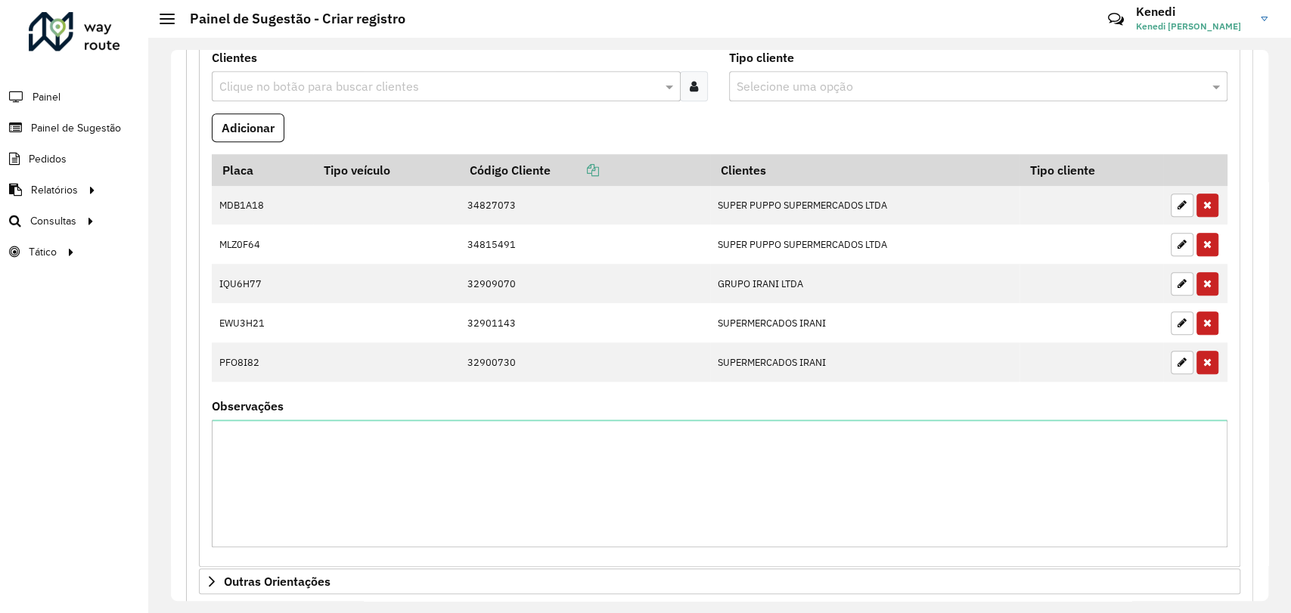
scroll to position [720, 0]
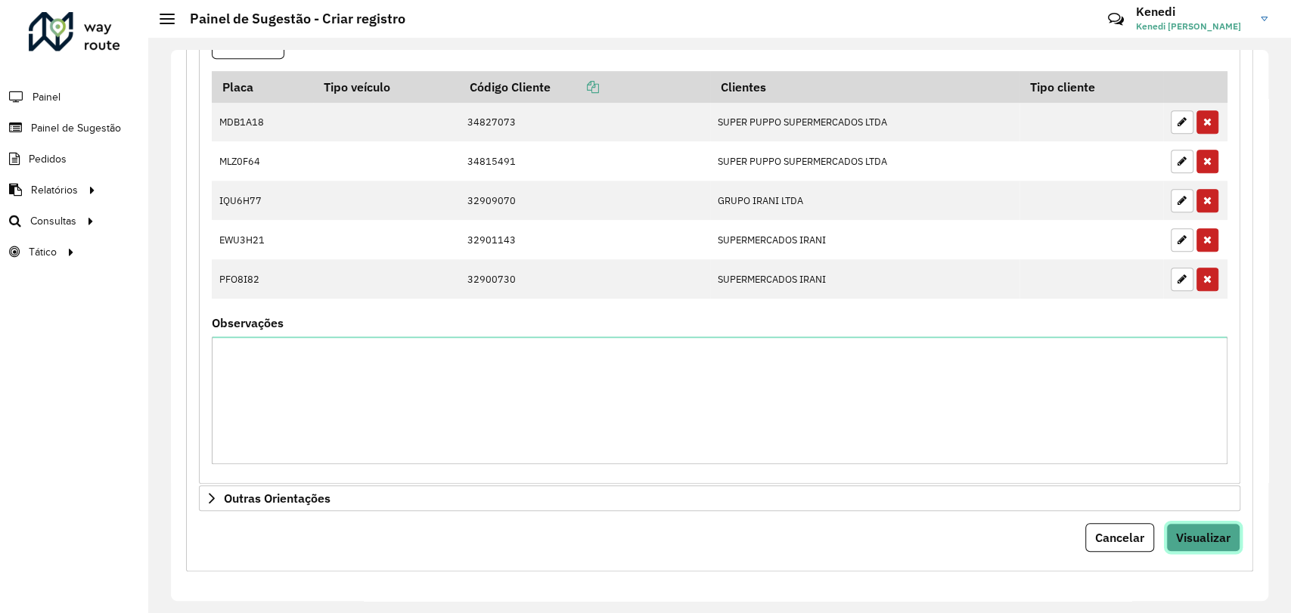
click at [1220, 538] on span "Visualizar" at bounding box center [1203, 537] width 54 height 15
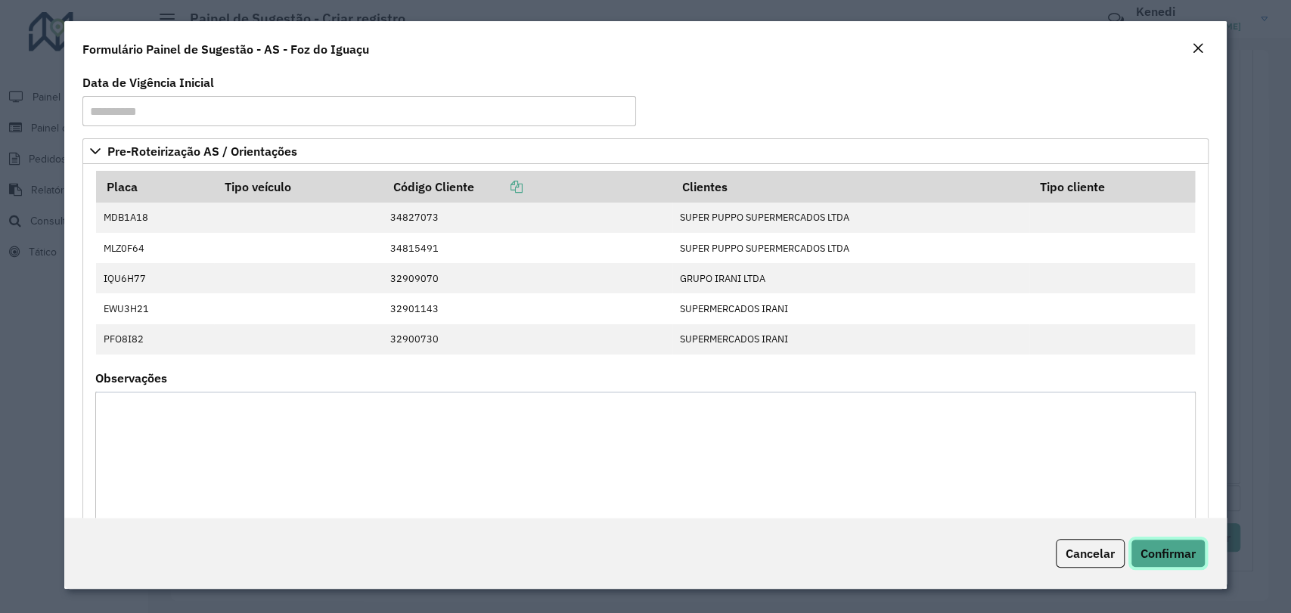
click at [1173, 551] on span "Confirmar" at bounding box center [1167, 553] width 55 height 15
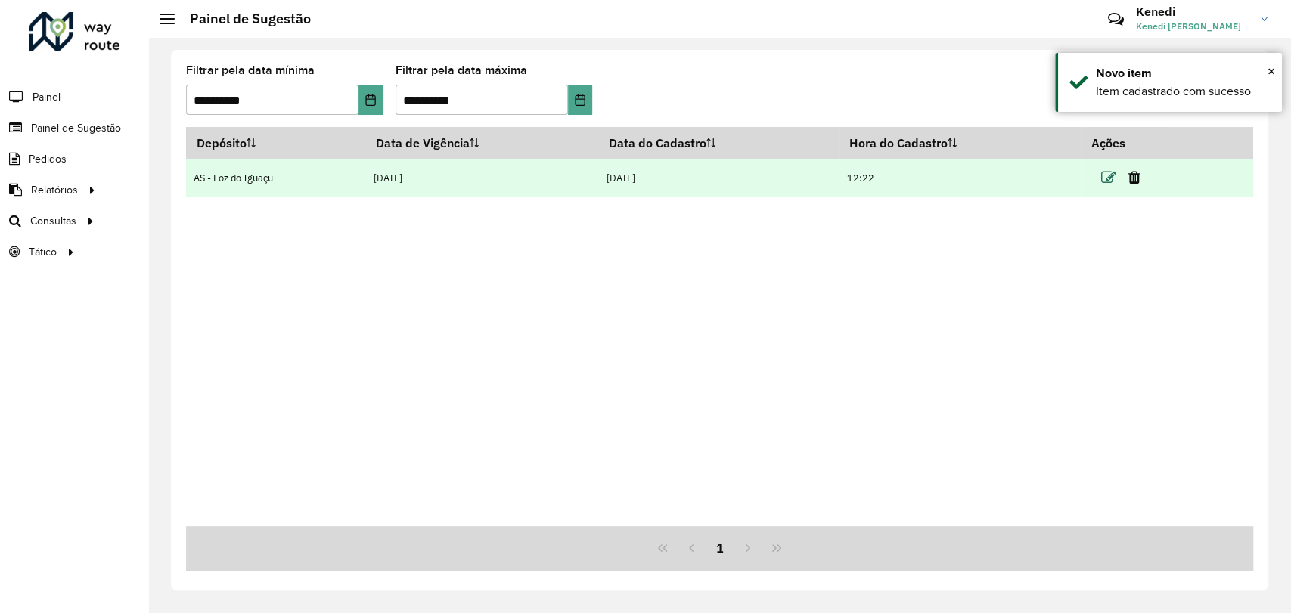
click at [1113, 178] on icon at bounding box center [1107, 177] width 15 height 15
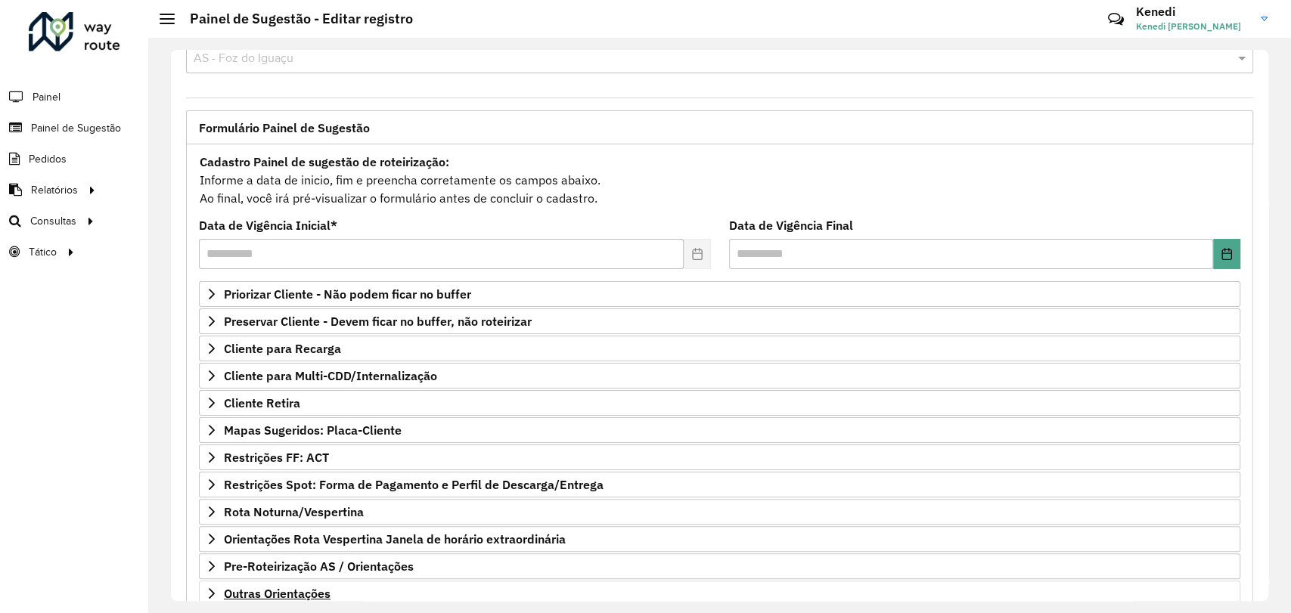
scroll to position [138, 0]
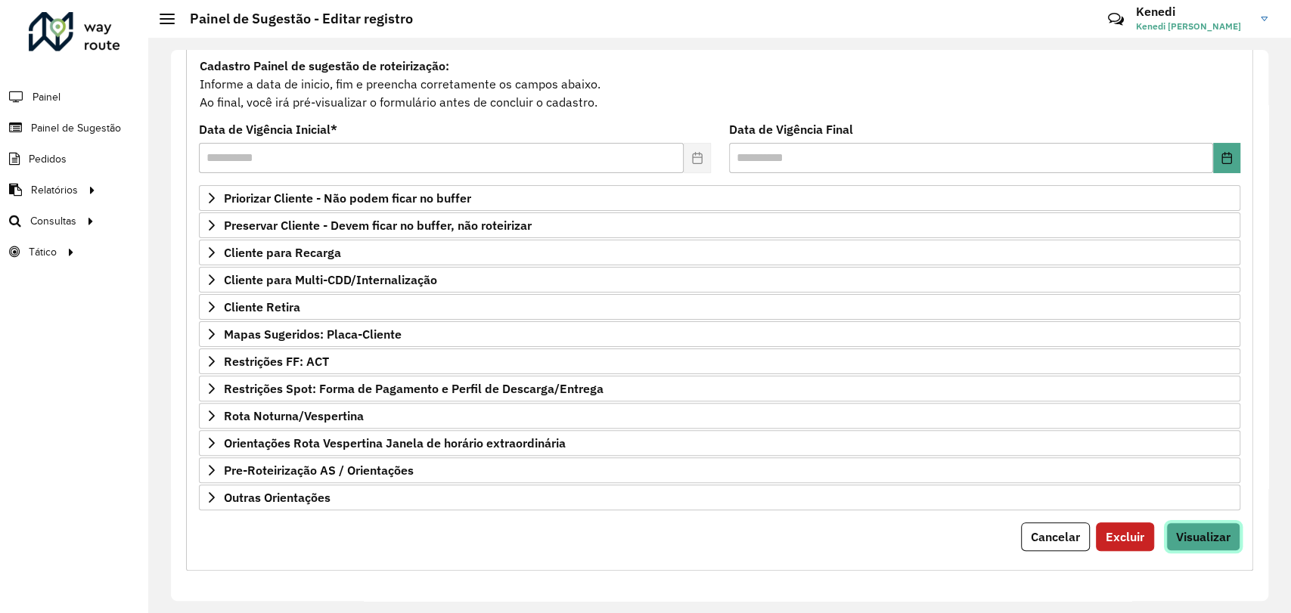
click at [1195, 537] on span "Visualizar" at bounding box center [1203, 536] width 54 height 15
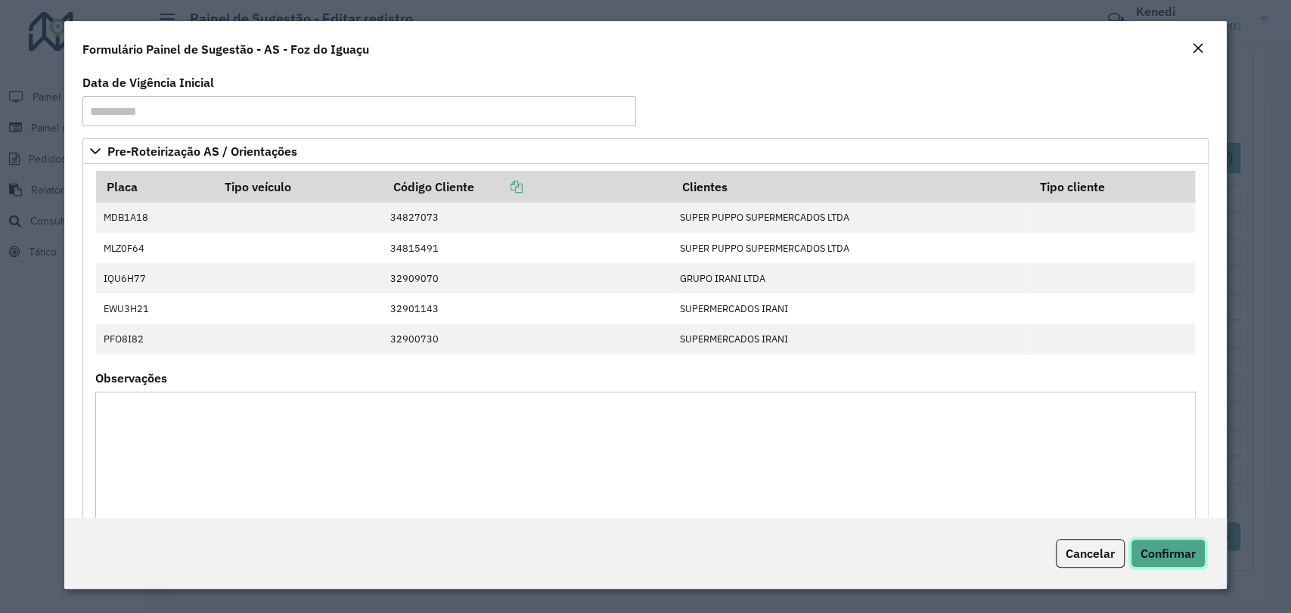
click at [1156, 552] on span "Confirmar" at bounding box center [1167, 553] width 55 height 15
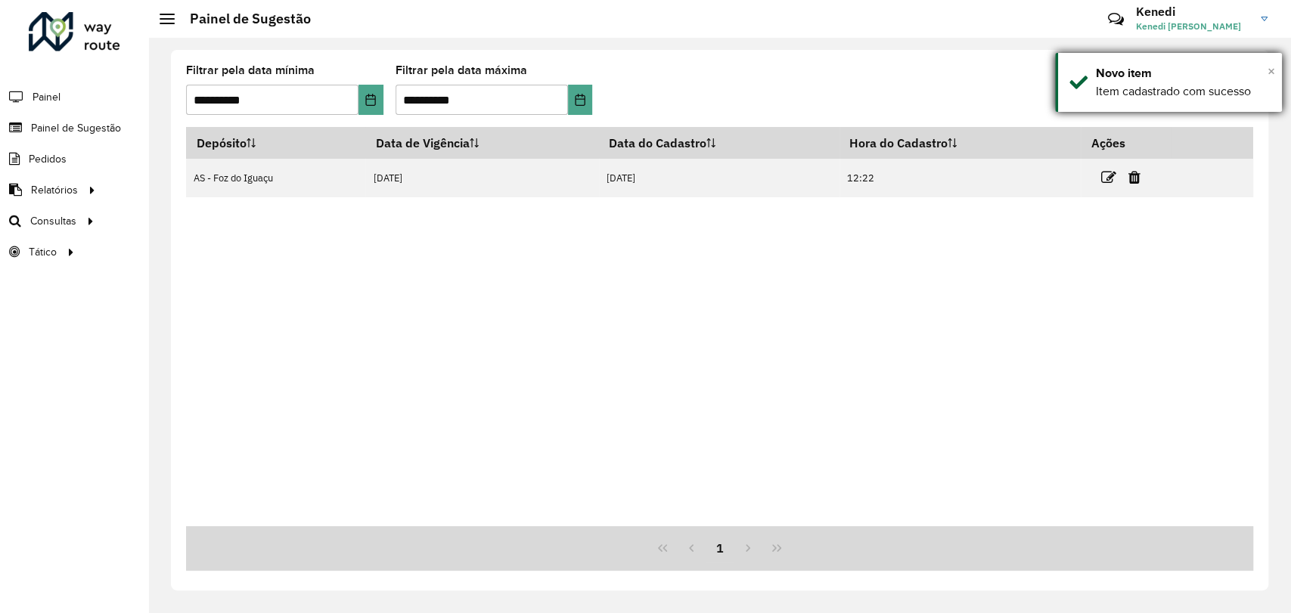
click at [1274, 69] on span "×" at bounding box center [1271, 71] width 8 height 17
